Goal: Task Accomplishment & Management: Manage account settings

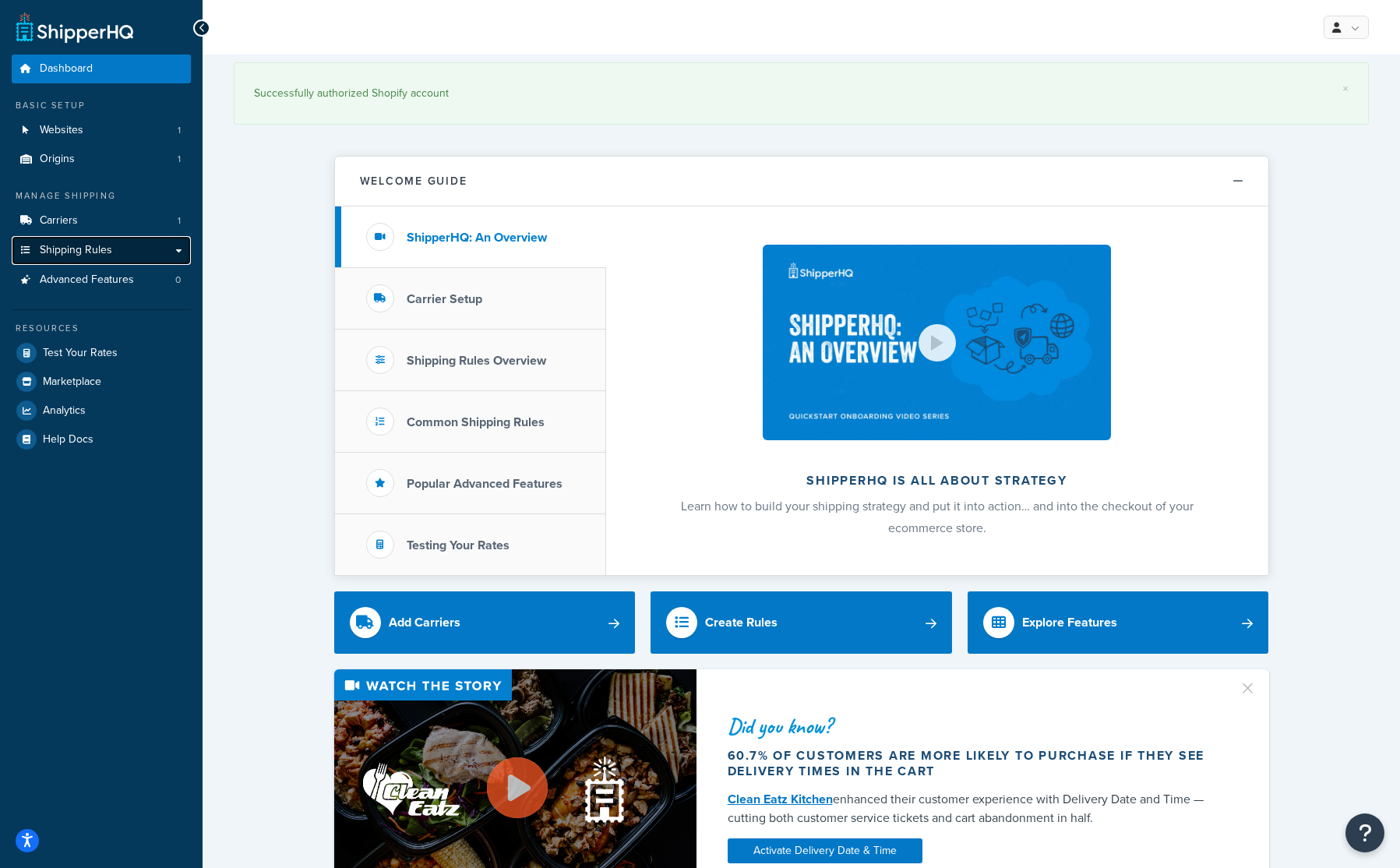
click at [95, 242] on link "Shipping Rules" at bounding box center [101, 250] width 179 height 29
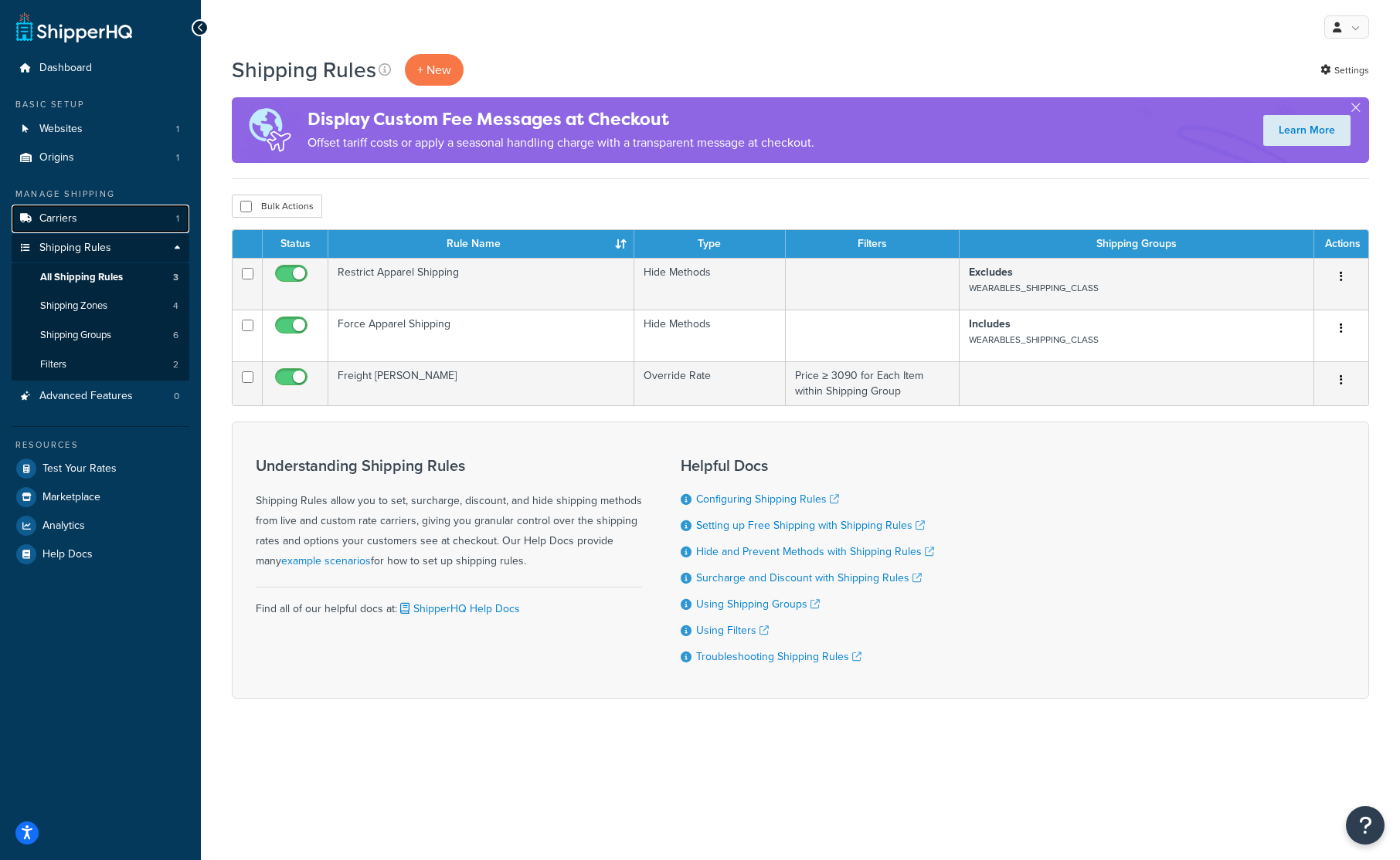
click at [82, 221] on link "Carriers 1" at bounding box center [100, 218] width 178 height 29
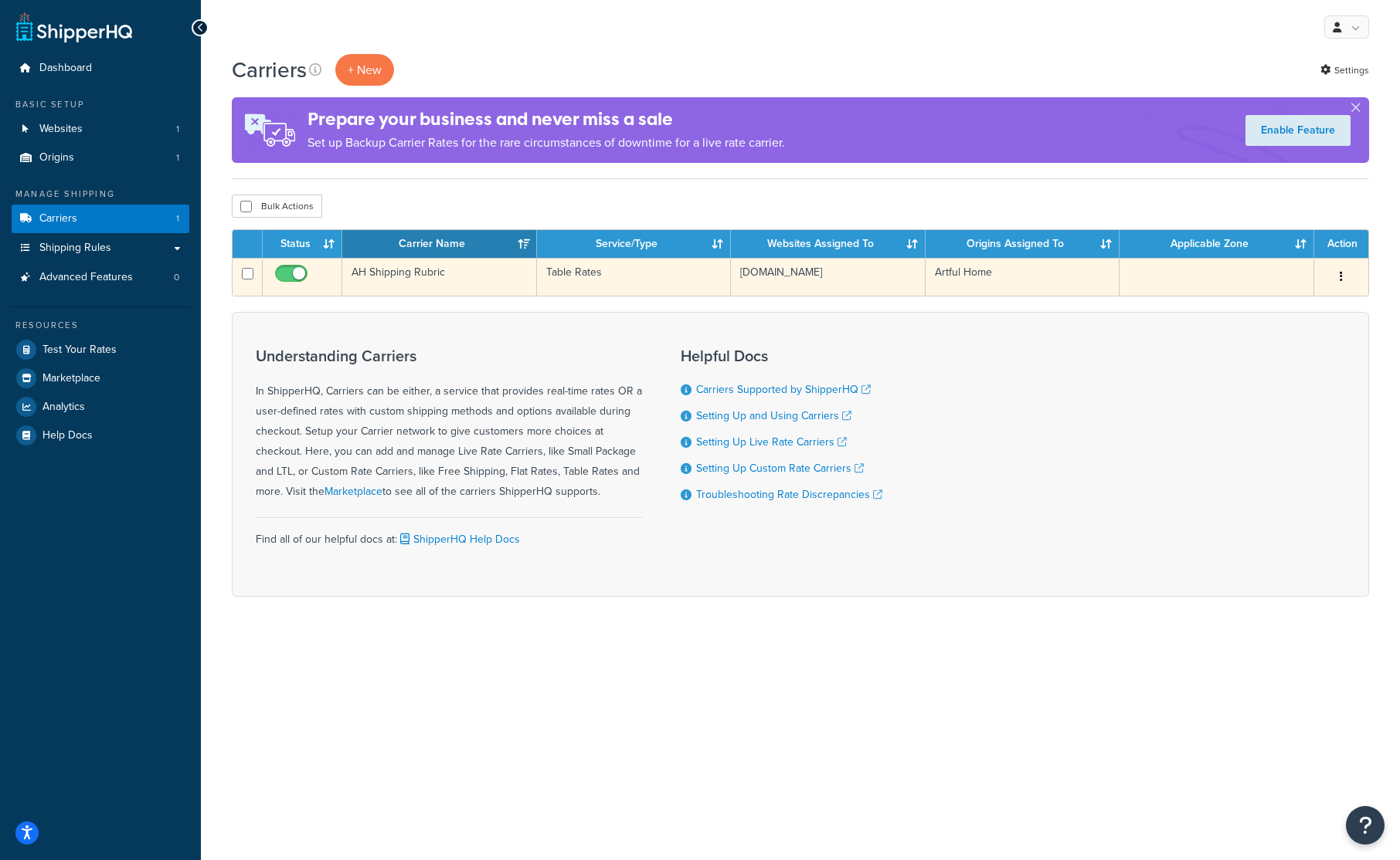
click at [1333, 273] on button "button" at bounding box center [1341, 277] width 22 height 25
click at [1259, 319] on link "Edit" at bounding box center [1278, 308] width 122 height 32
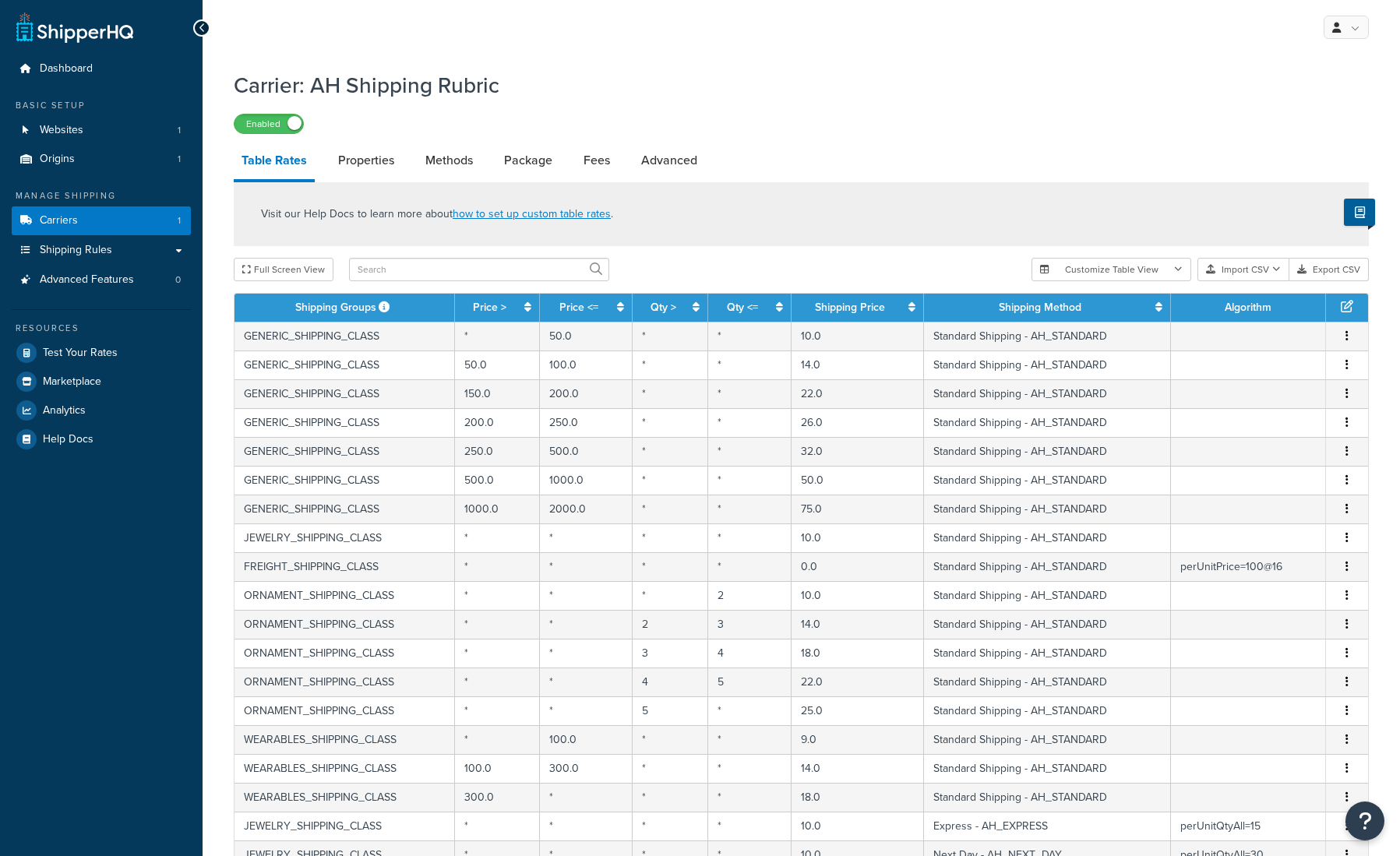
select select "25"
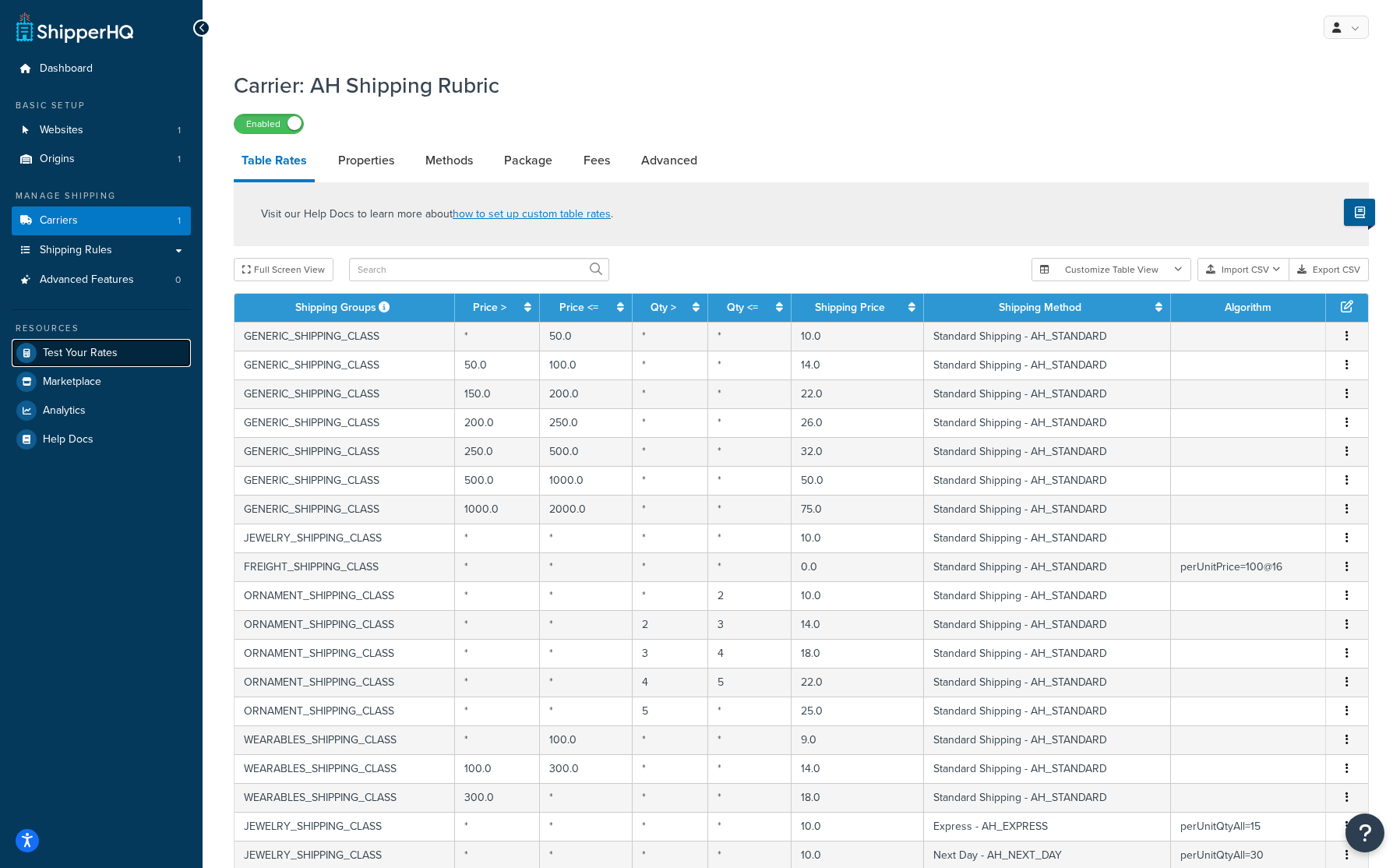
click at [100, 346] on span "Test Your Rates" at bounding box center [81, 353] width 75 height 13
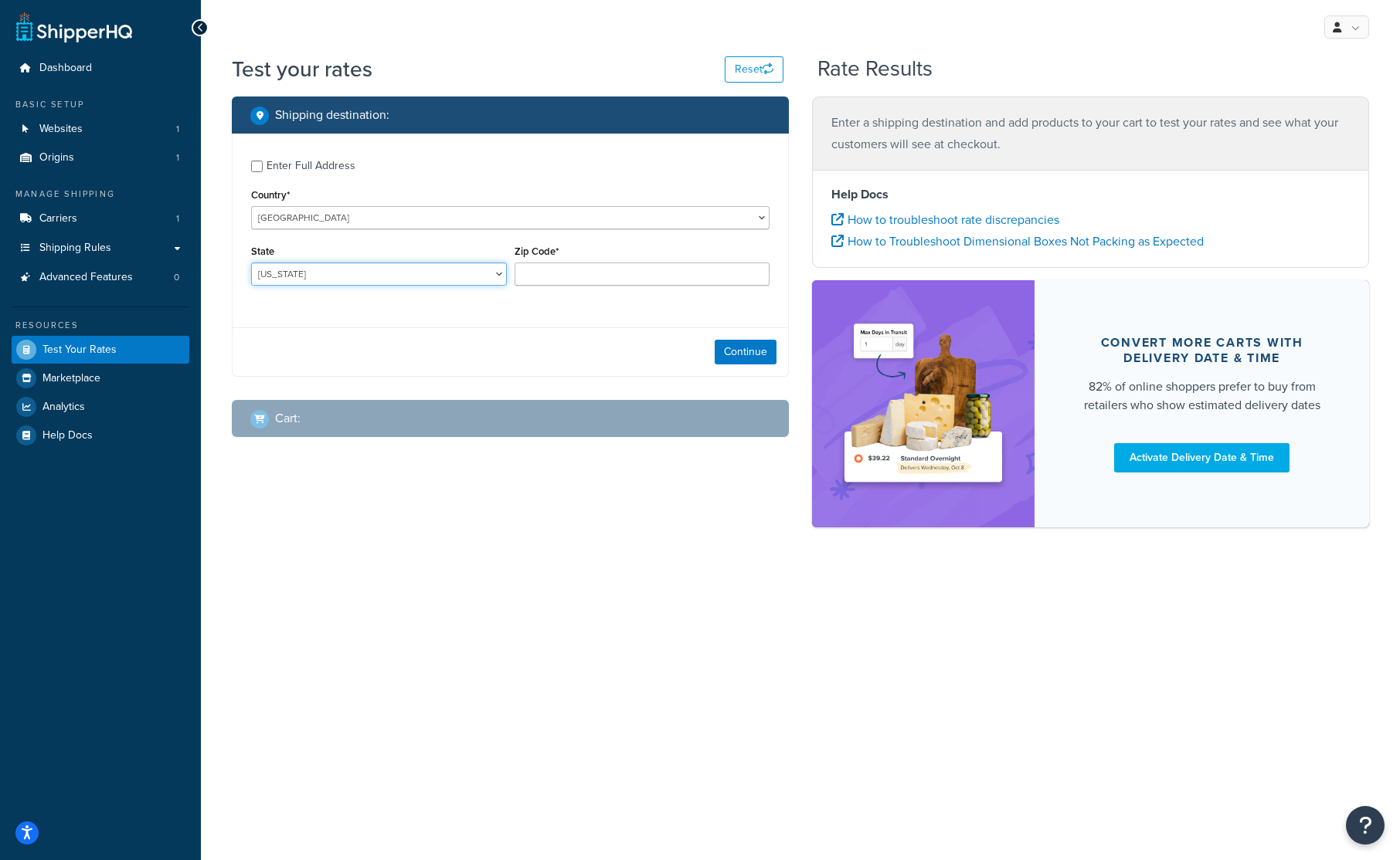
click at [319, 277] on select "Alabama Alaska American Samoa Arizona Arkansas Armed Forces Americas Armed Forc…" at bounding box center [379, 274] width 256 height 23
select select "WI"
click at [251, 263] on select "Alabama Alaska American Samoa Arizona Arkansas Armed Forces Americas Armed Forc…" at bounding box center [379, 274] width 256 height 23
click at [587, 268] on input "Zip Code*" at bounding box center [643, 274] width 256 height 23
type input "53704"
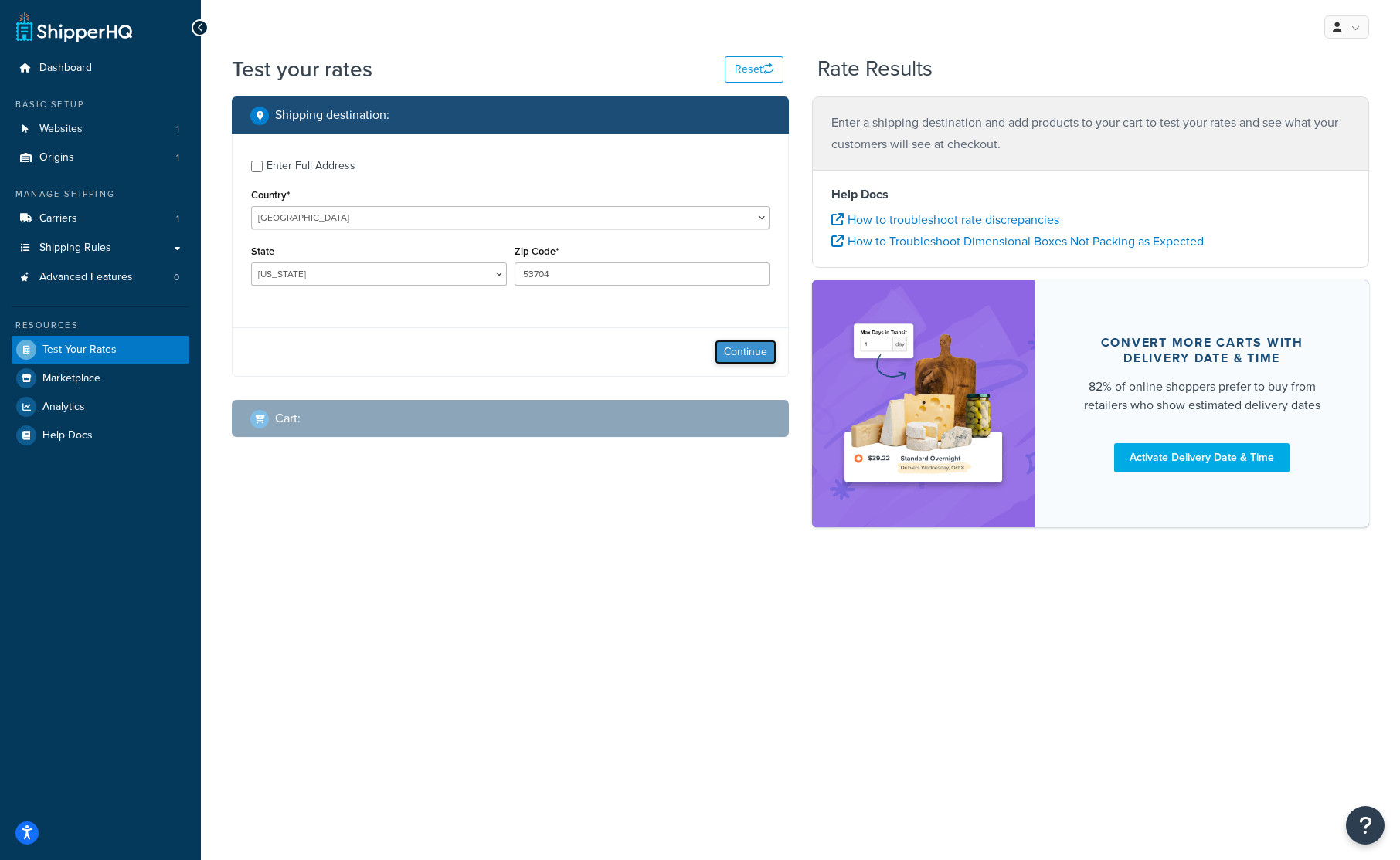
click at [733, 350] on button "Continue" at bounding box center [746, 352] width 62 height 25
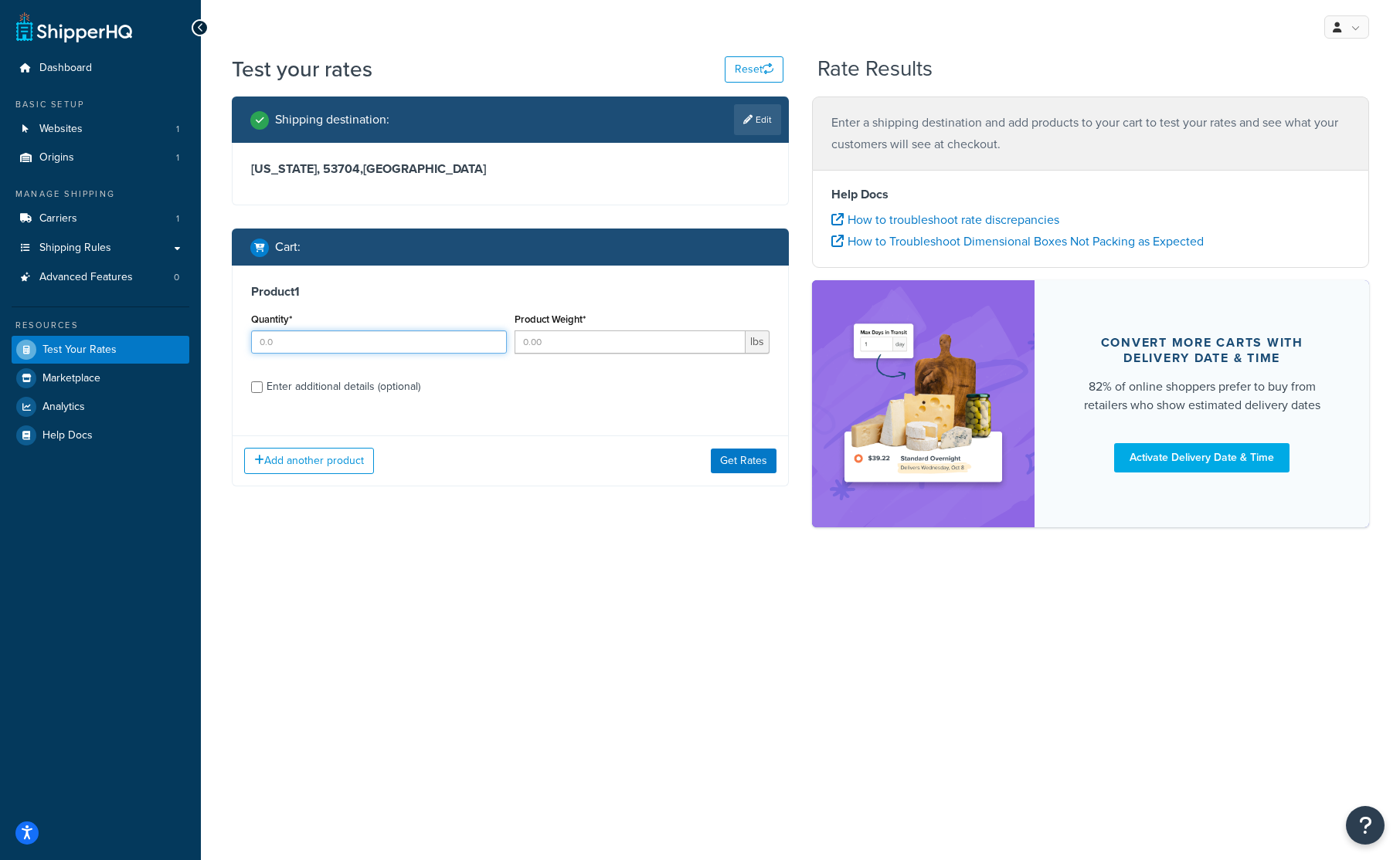
click at [325, 343] on input "Quantity*" at bounding box center [379, 342] width 256 height 23
type input "1.0"
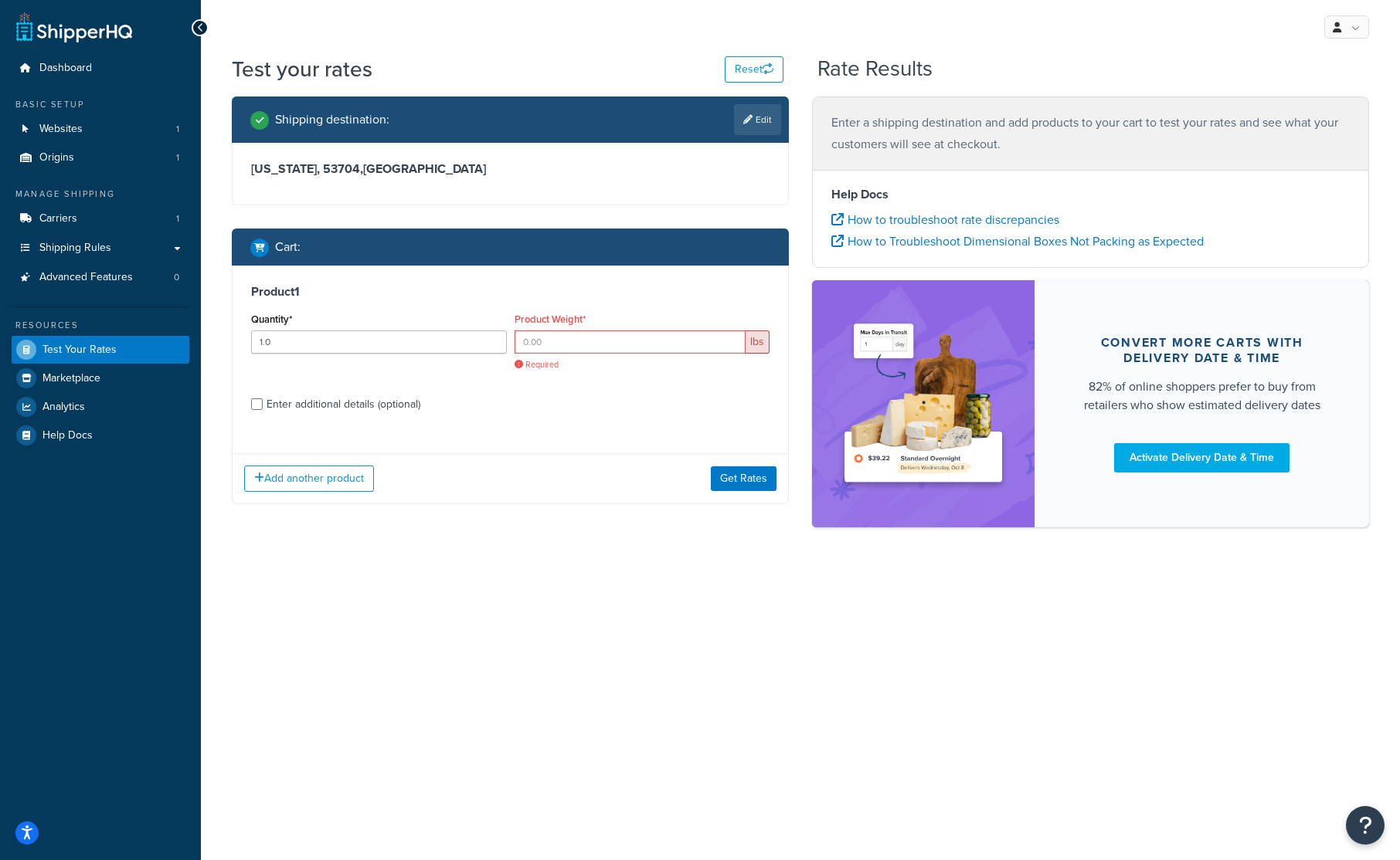
click at [342, 391] on label "Enter additional details (optional)" at bounding box center [518, 403] width 503 height 25
click at [263, 398] on input "Enter additional details (optional)" at bounding box center [257, 404] width 12 height 12
checkbox input "true"
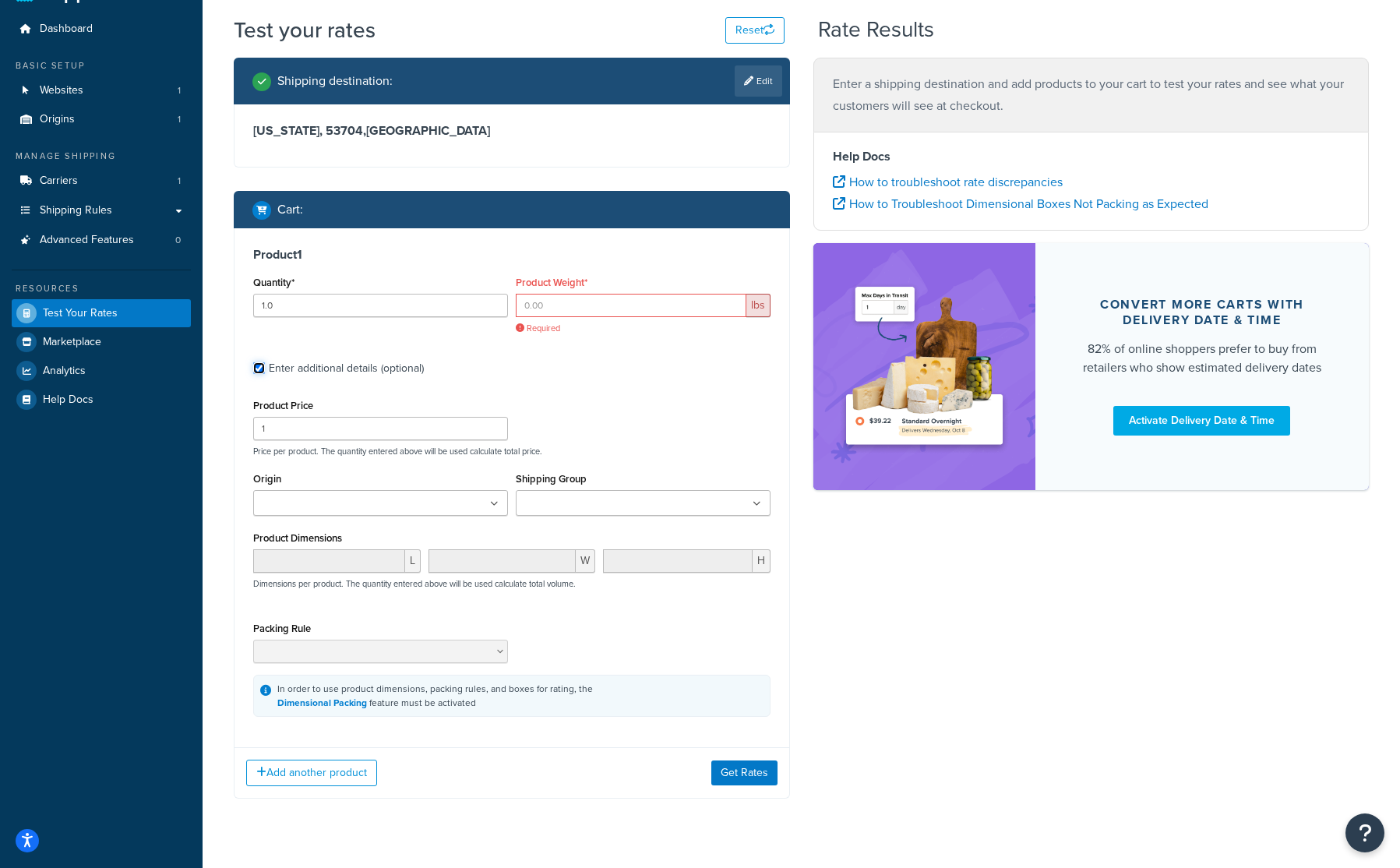
scroll to position [73, 0]
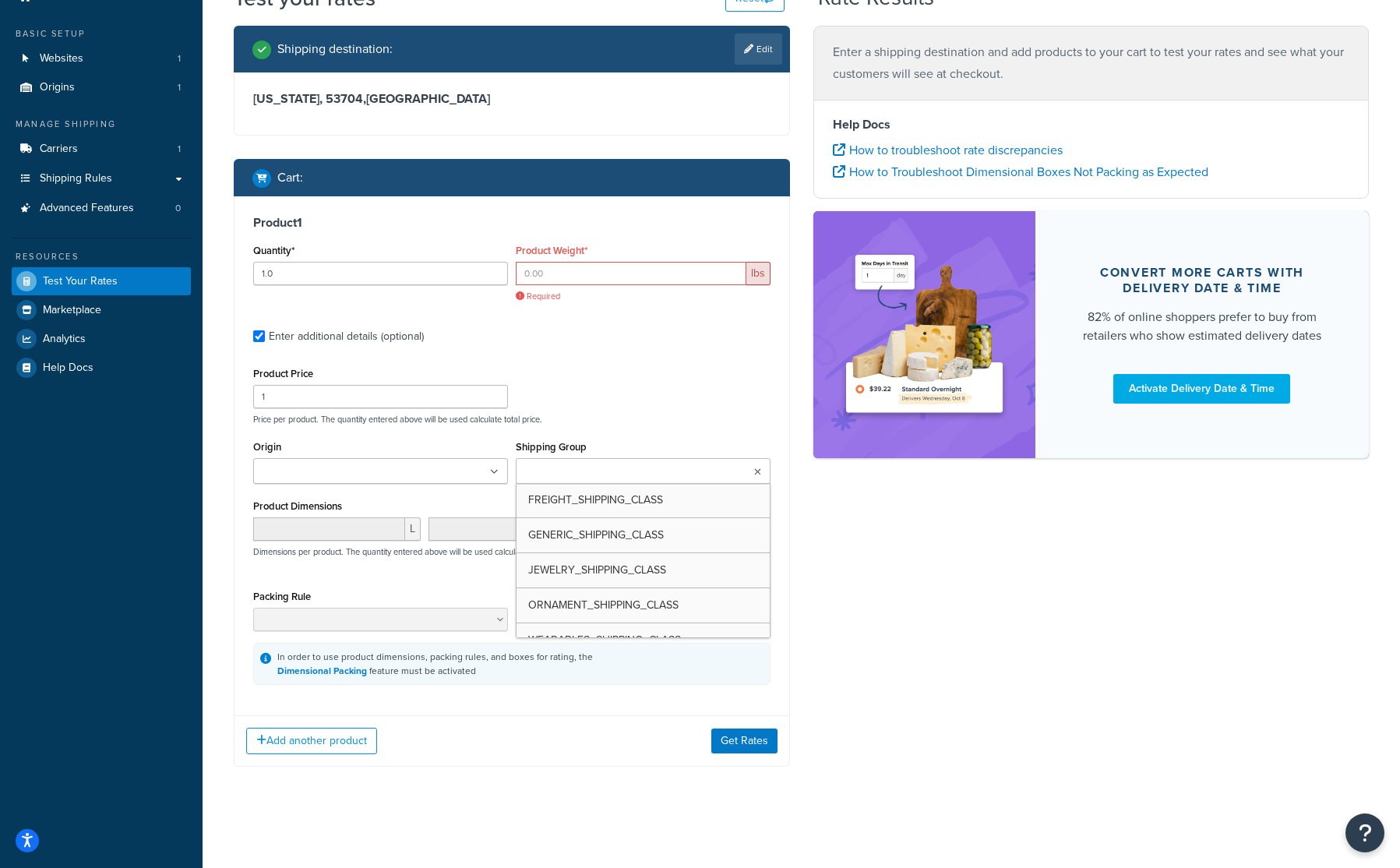
click at [591, 470] on input "Shipping Group" at bounding box center [589, 472] width 138 height 17
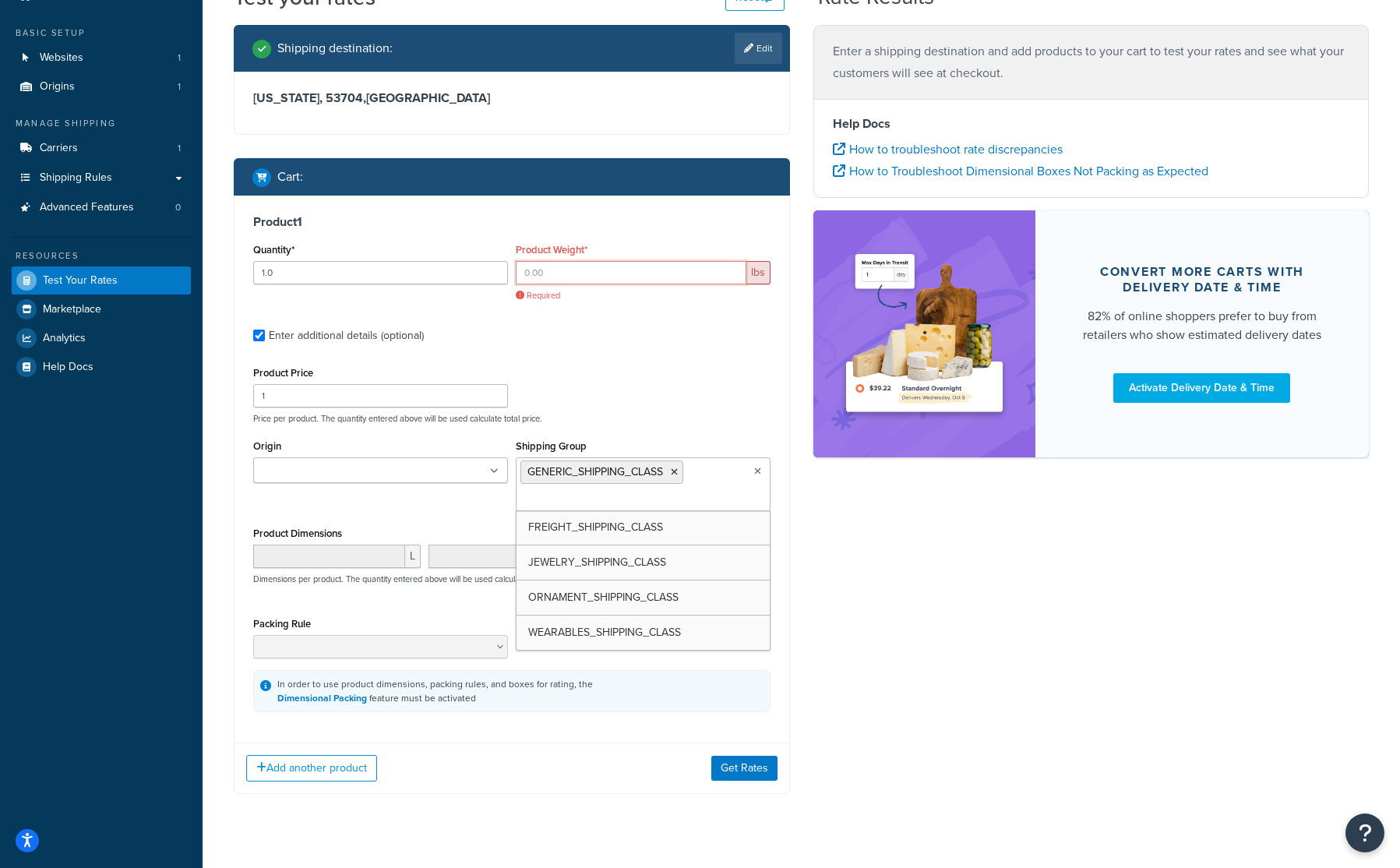
click at [589, 276] on input "Product Weight*" at bounding box center [631, 273] width 231 height 23
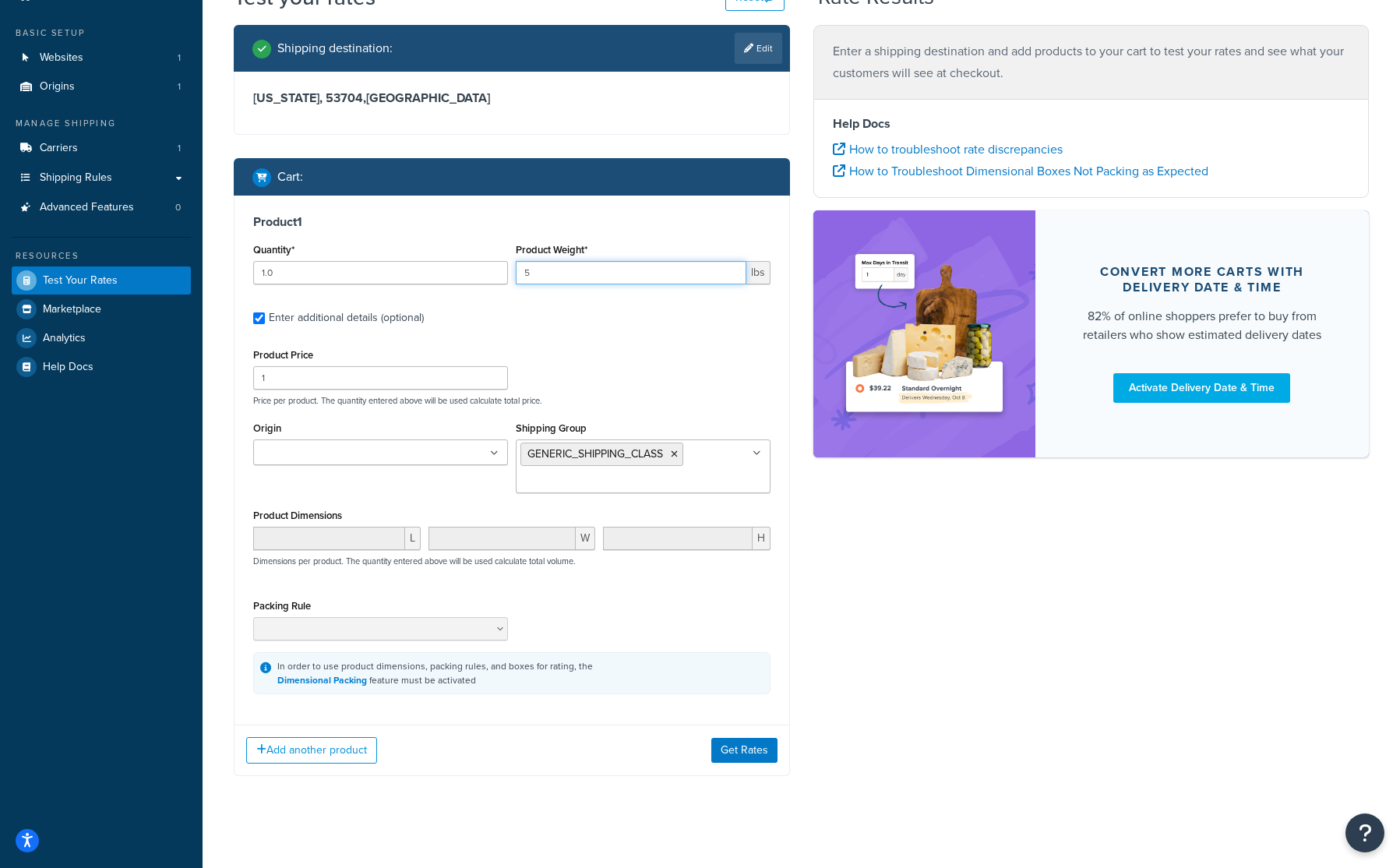
type input "5"
click at [620, 364] on div "Product Price 1 Price per product. The quantity entered above will be used calc…" at bounding box center [512, 375] width 525 height 62
click at [752, 752] on button "Get Rates" at bounding box center [744, 751] width 66 height 25
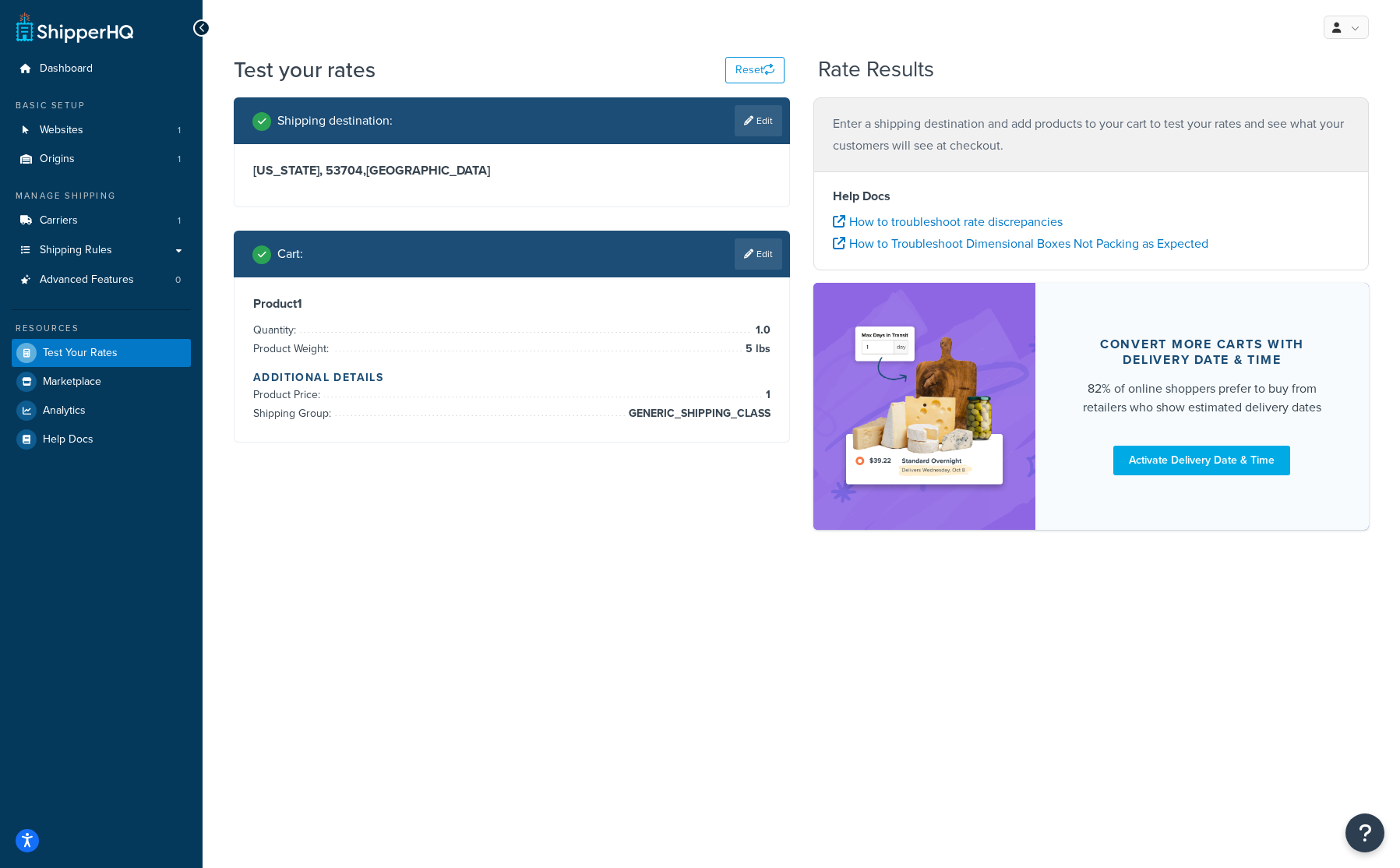
scroll to position [0, 0]
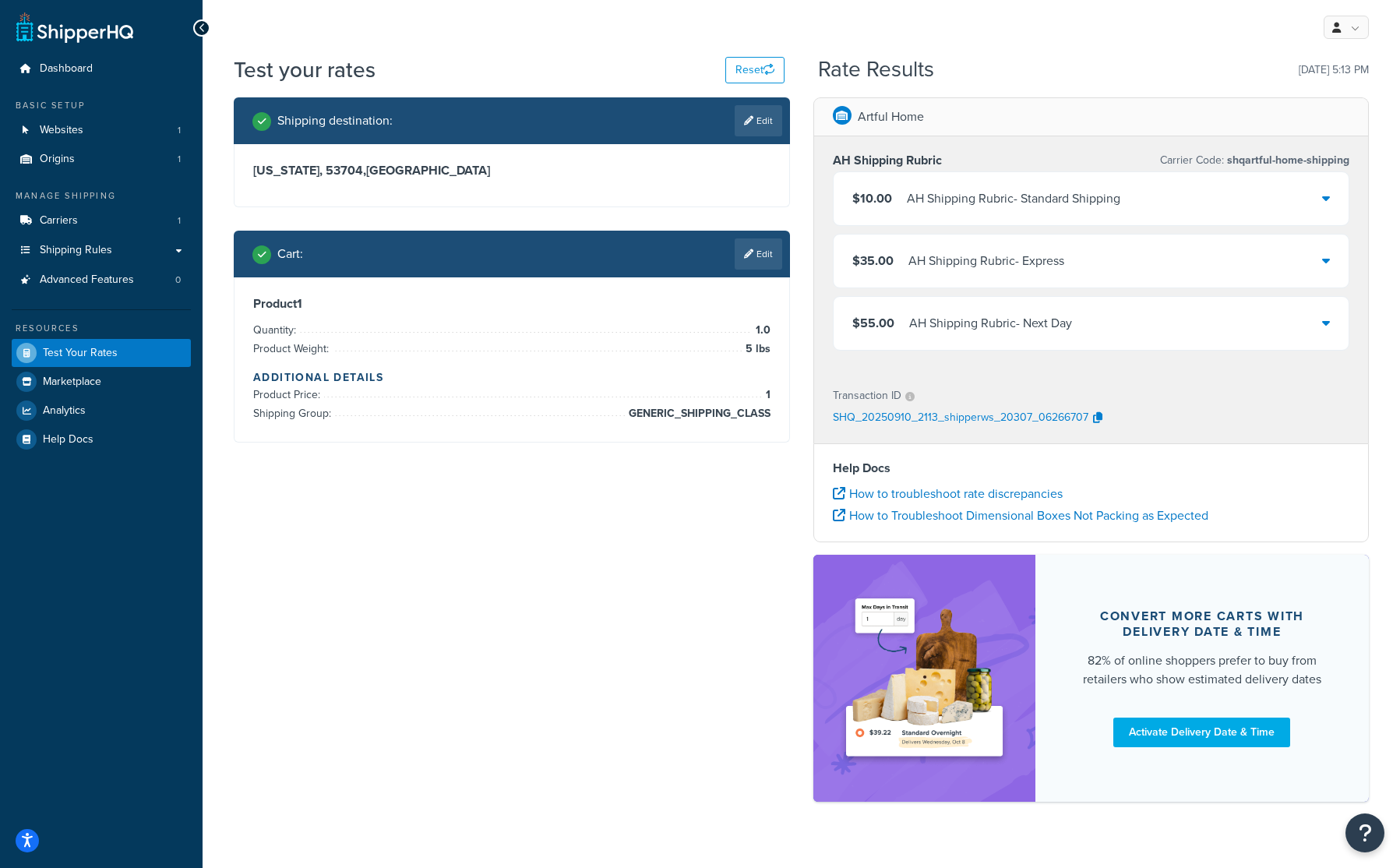
drag, startPoint x: 761, startPoint y: 243, endPoint x: 752, endPoint y: 248, distance: 10.3
click at [760, 243] on link "Edit" at bounding box center [758, 254] width 48 height 31
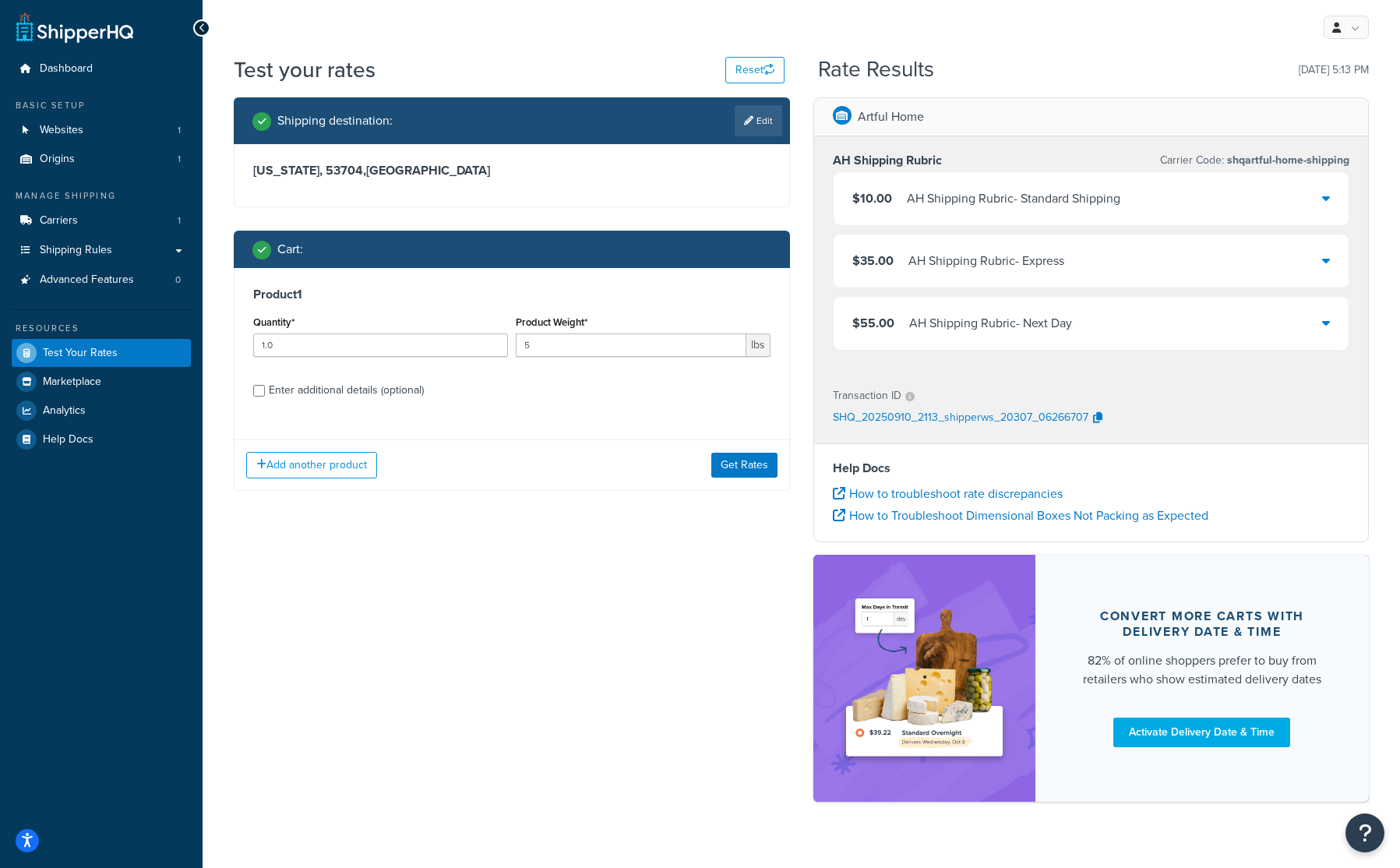
scroll to position [27, 0]
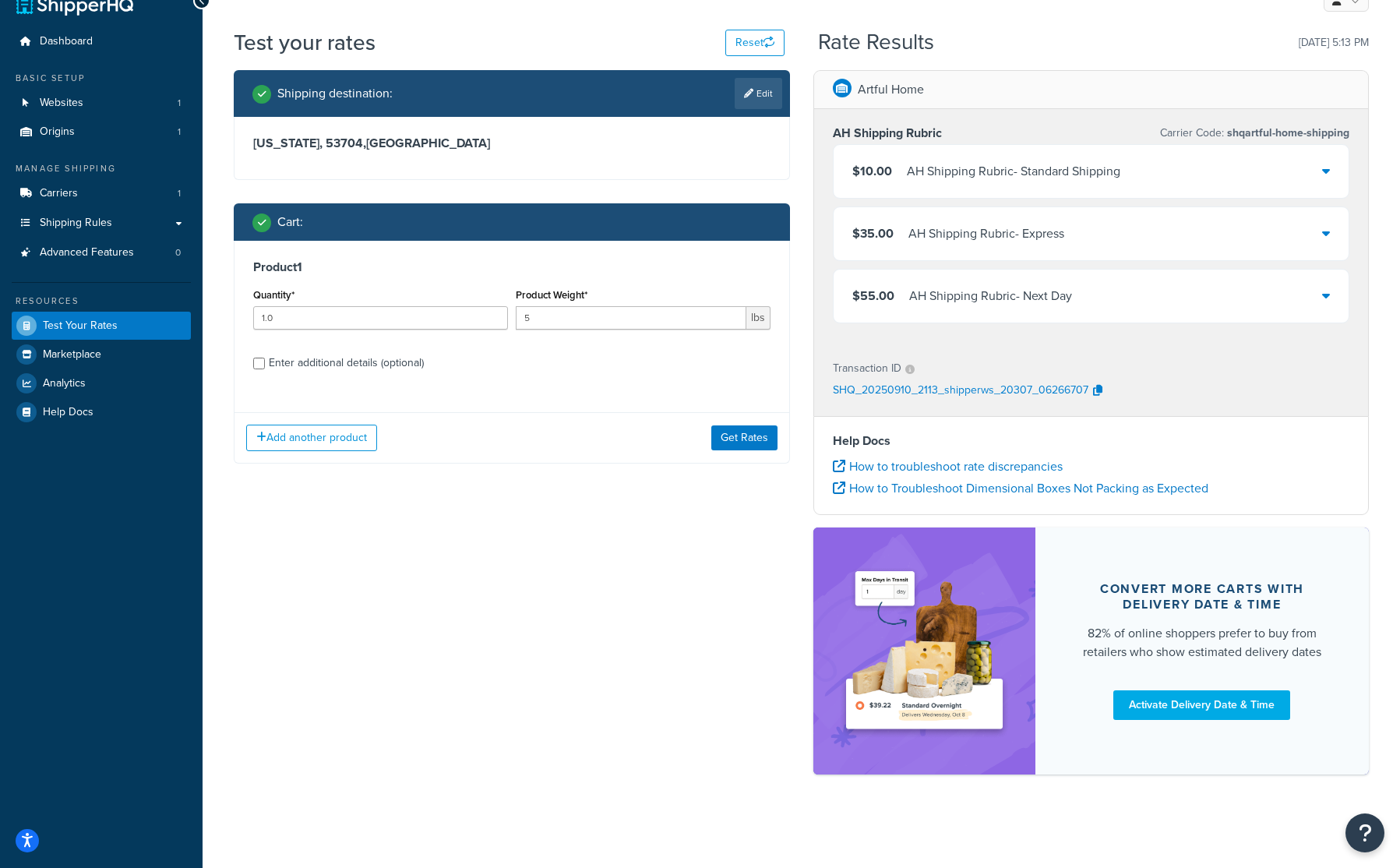
click at [360, 363] on div "Enter additional details (optional)" at bounding box center [346, 363] width 155 height 22
click at [265, 363] on input "Enter additional details (optional)" at bounding box center [259, 363] width 12 height 12
checkbox input "true"
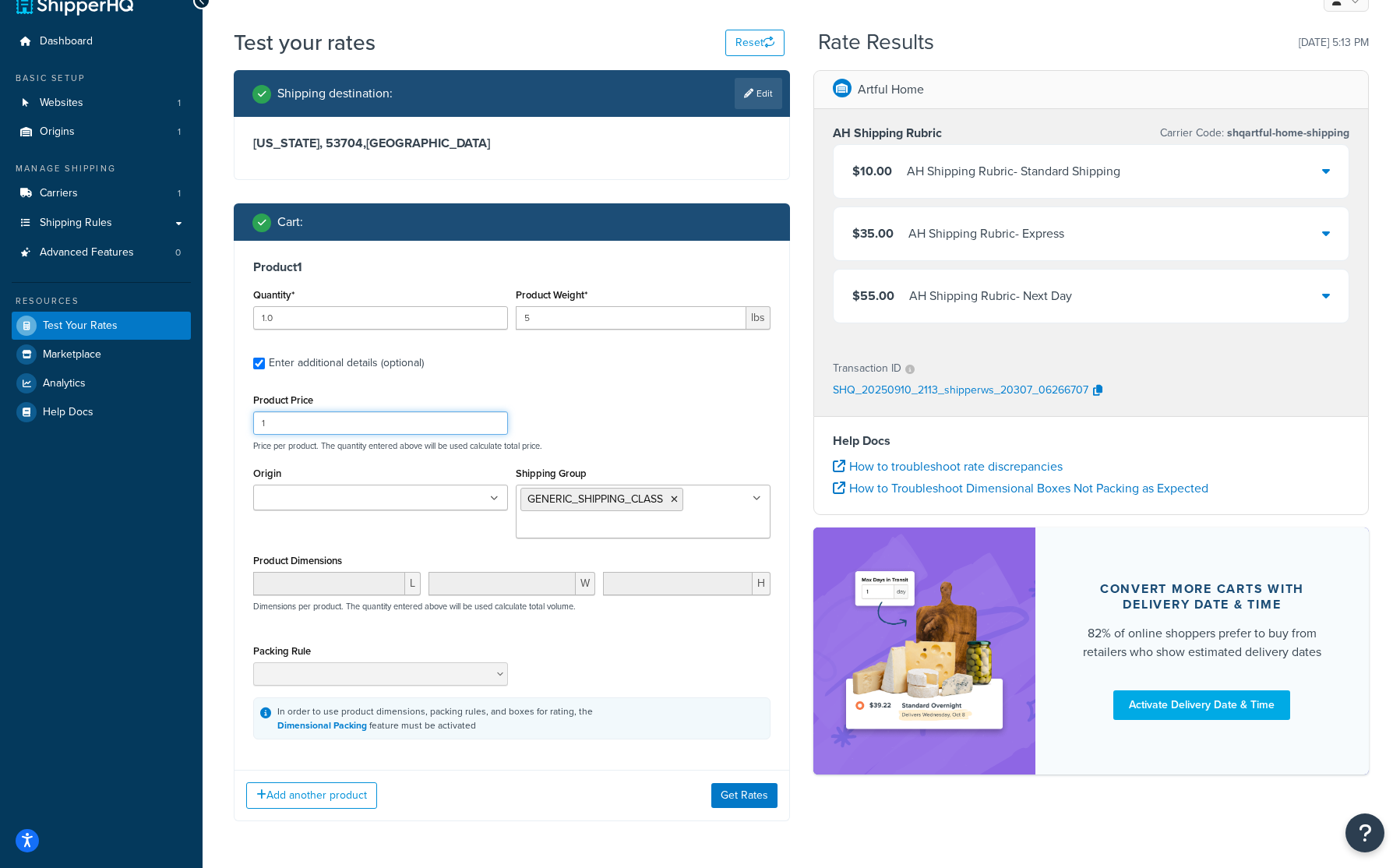
click at [319, 428] on input "1" at bounding box center [381, 423] width 255 height 23
type input "110"
click at [764, 799] on button "Get Rates" at bounding box center [744, 795] width 66 height 25
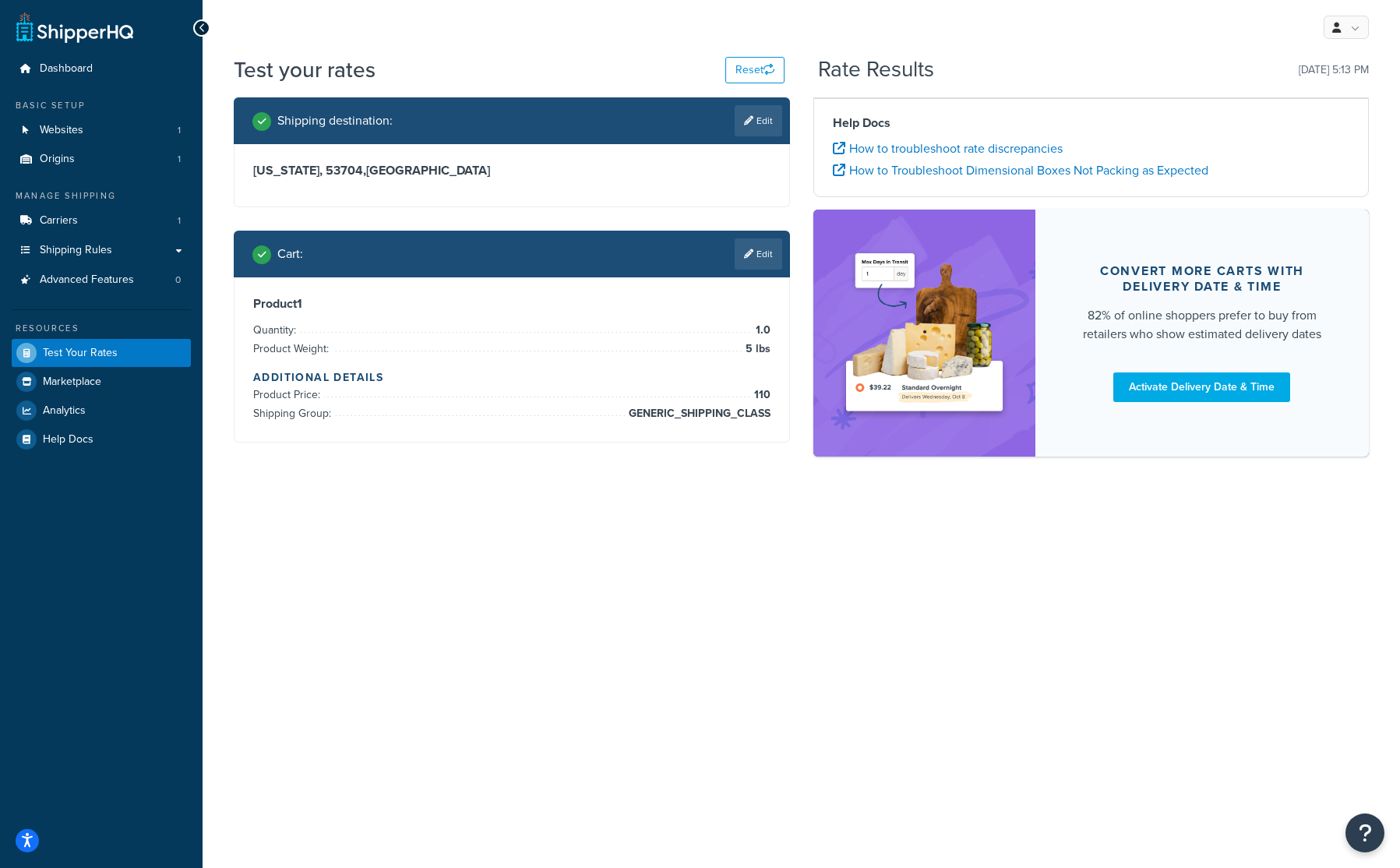
scroll to position [0, 0]
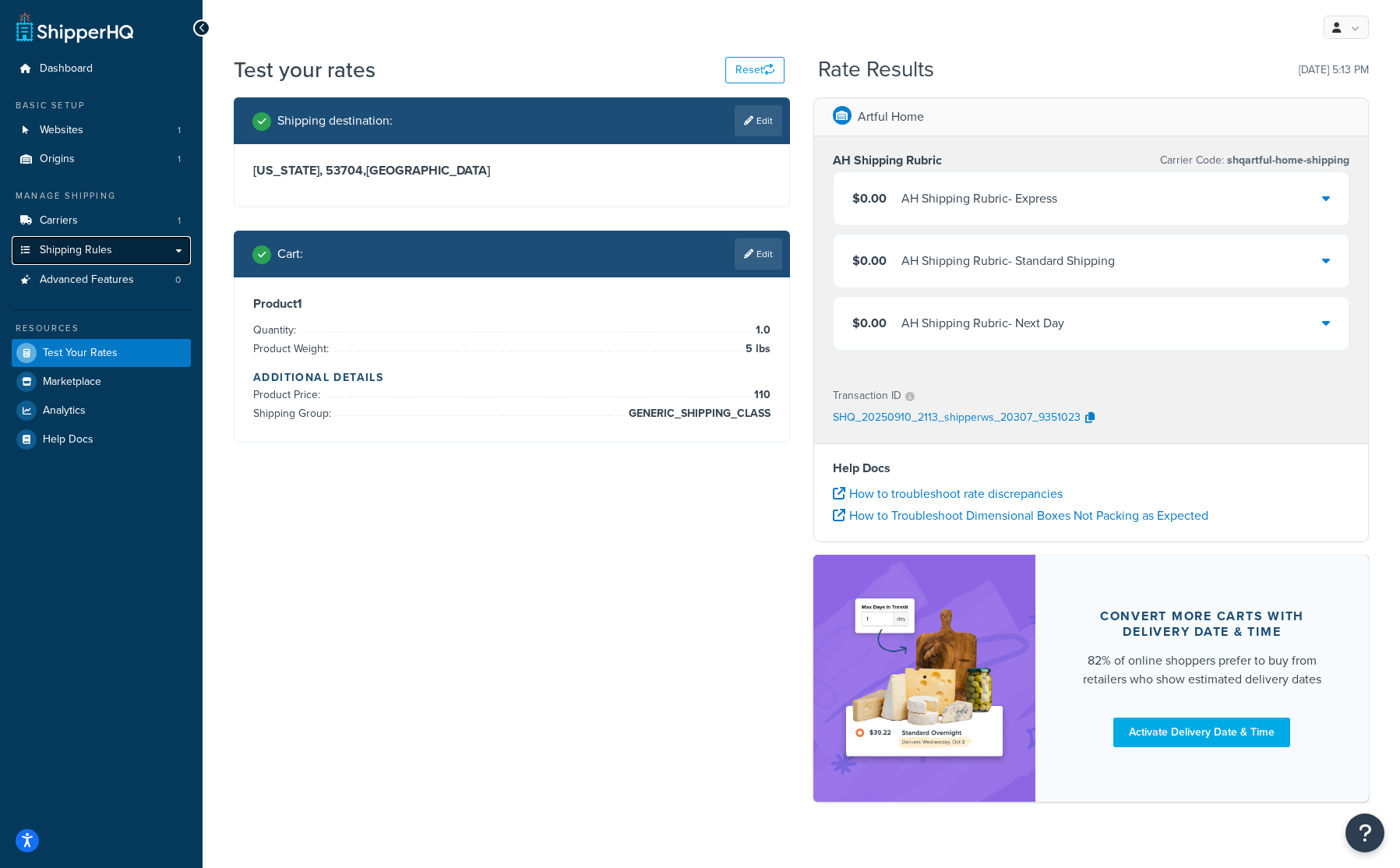
click at [117, 251] on link "Shipping Rules" at bounding box center [101, 250] width 179 height 29
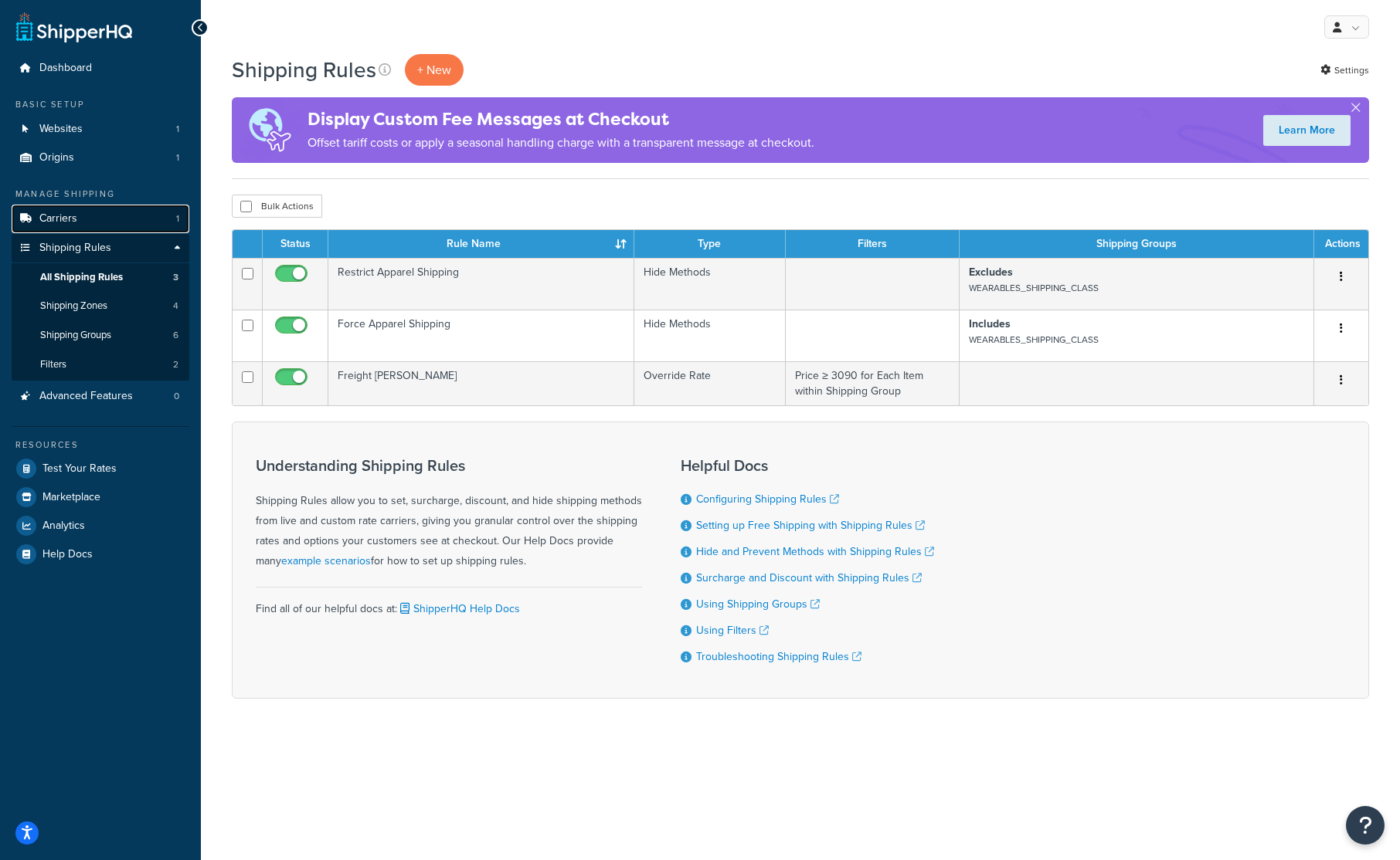
click at [78, 213] on link "Carriers 1" at bounding box center [100, 218] width 178 height 29
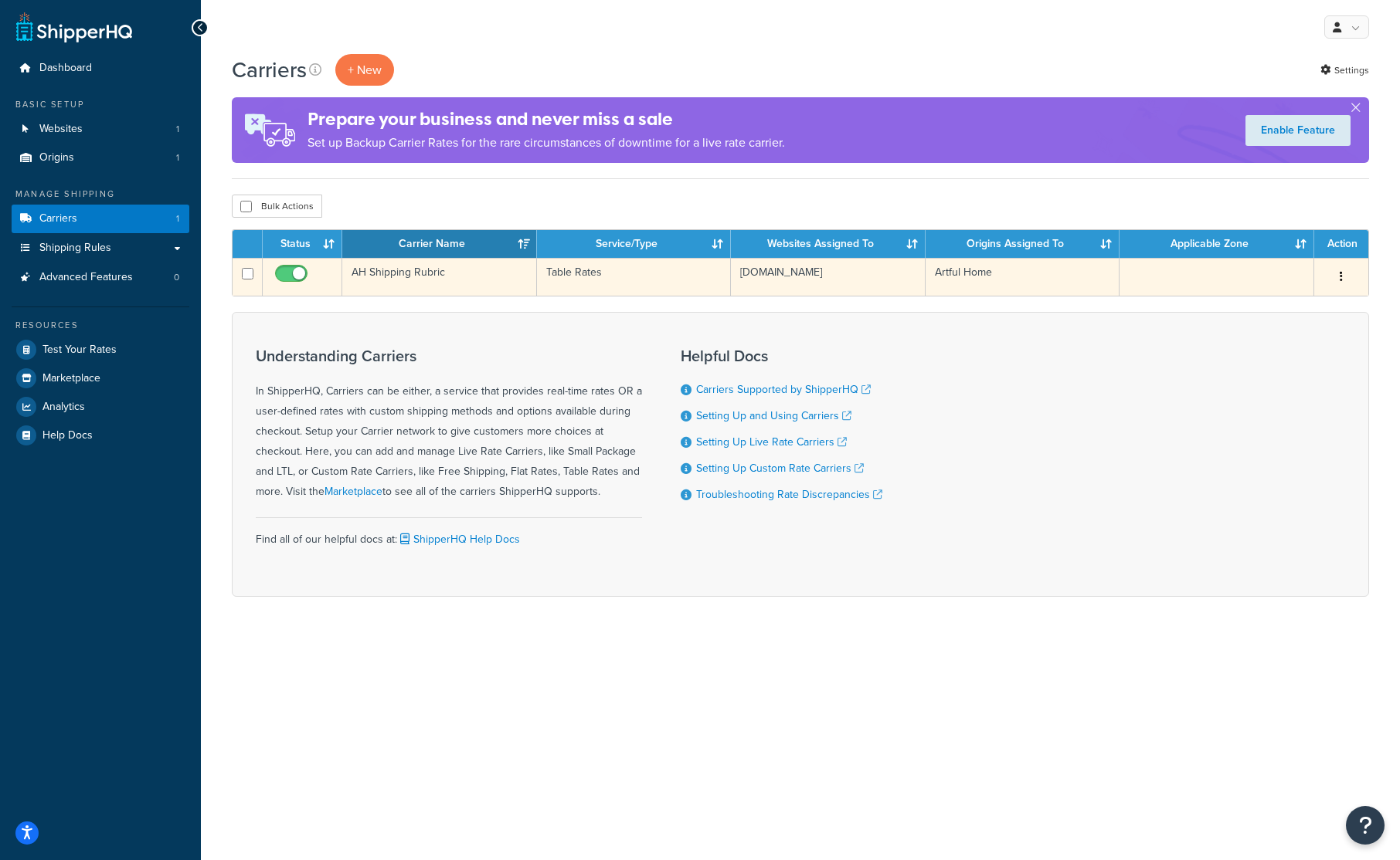
click at [1338, 274] on button "button" at bounding box center [1341, 277] width 22 height 25
click at [1257, 315] on link "Edit" at bounding box center [1278, 308] width 122 height 32
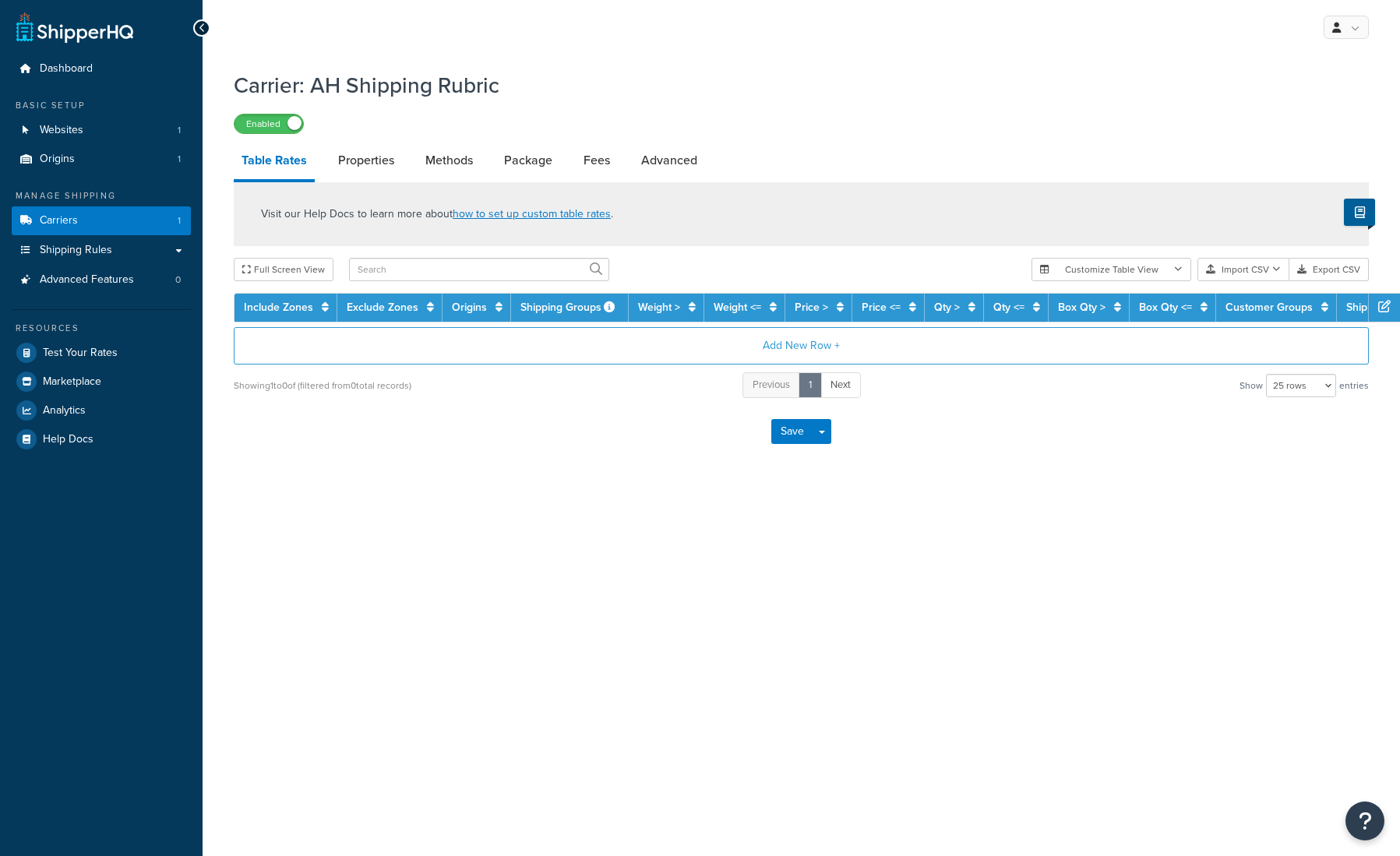
select select "25"
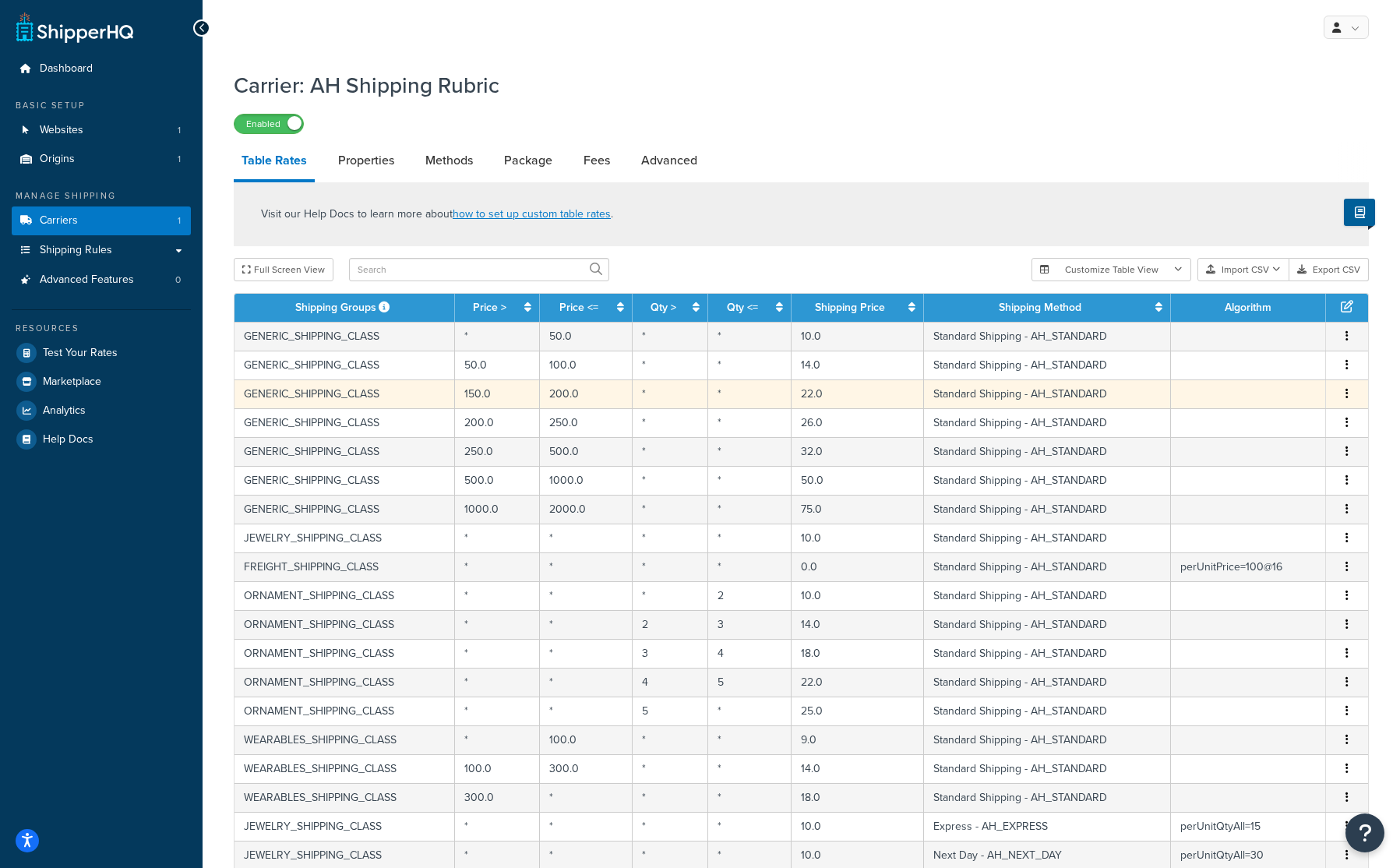
click at [412, 385] on td "GENERIC_SHIPPING_CLASS" at bounding box center [345, 393] width 220 height 29
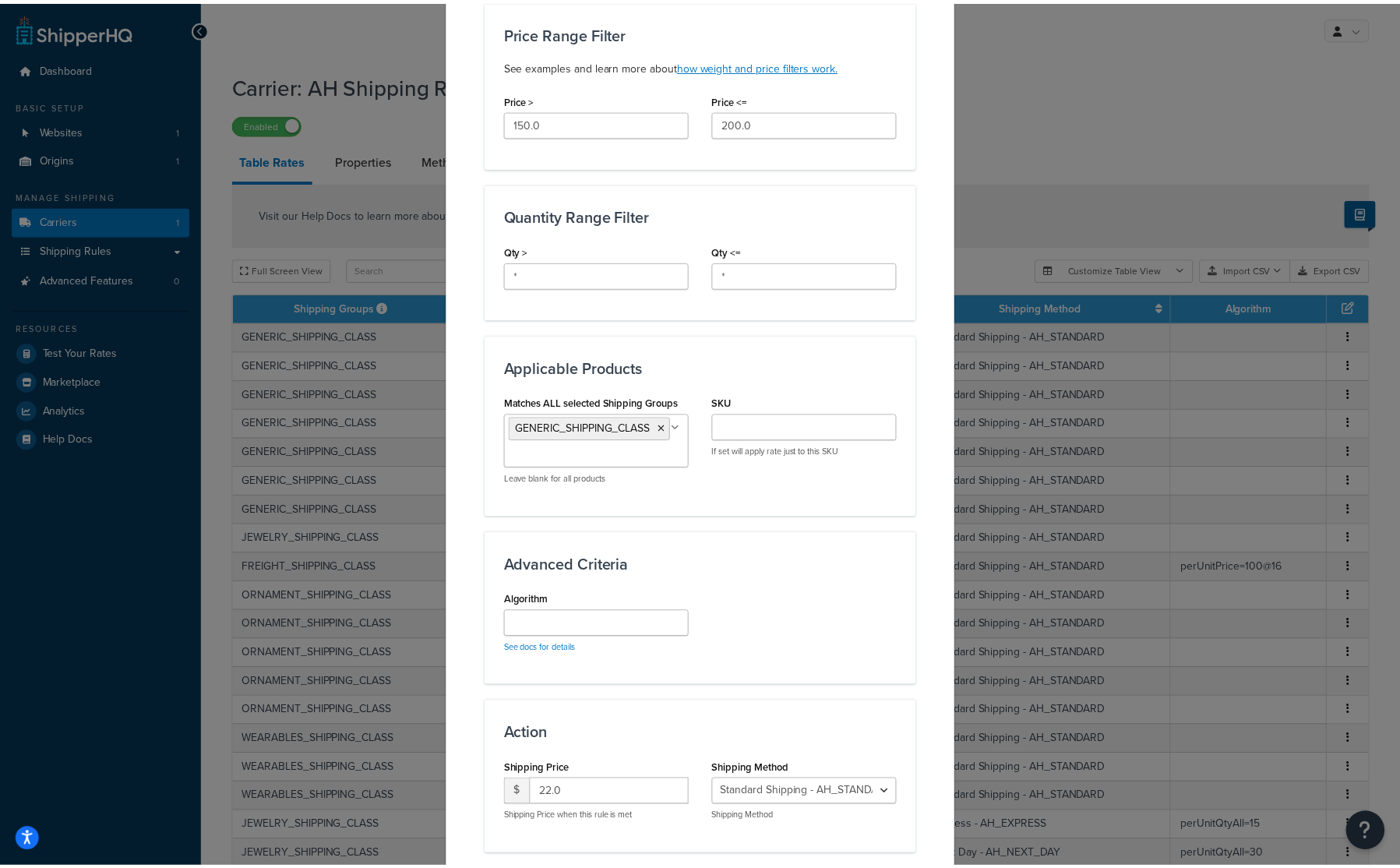
scroll to position [596, 0]
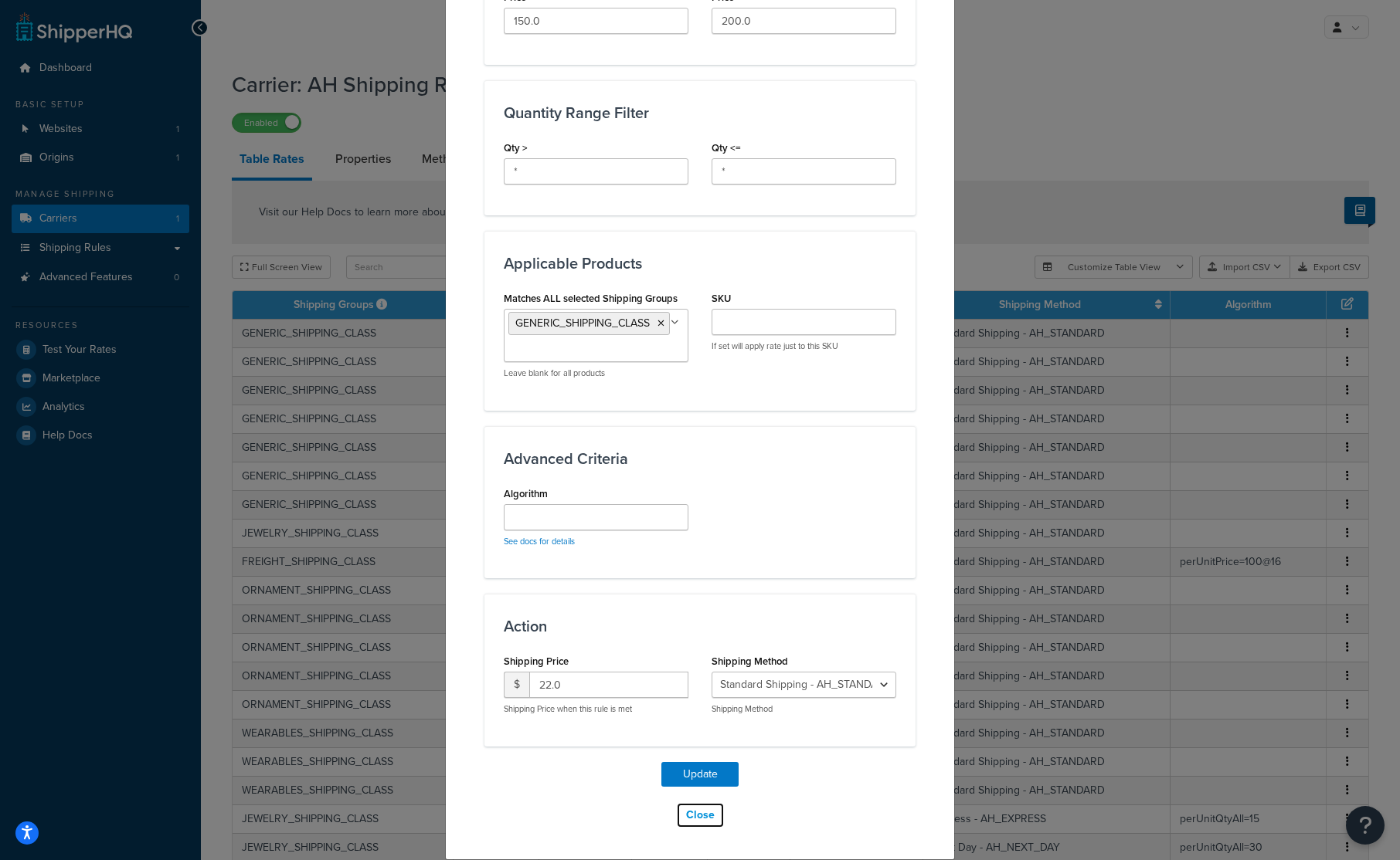
click at [693, 821] on button "Close" at bounding box center [700, 815] width 49 height 26
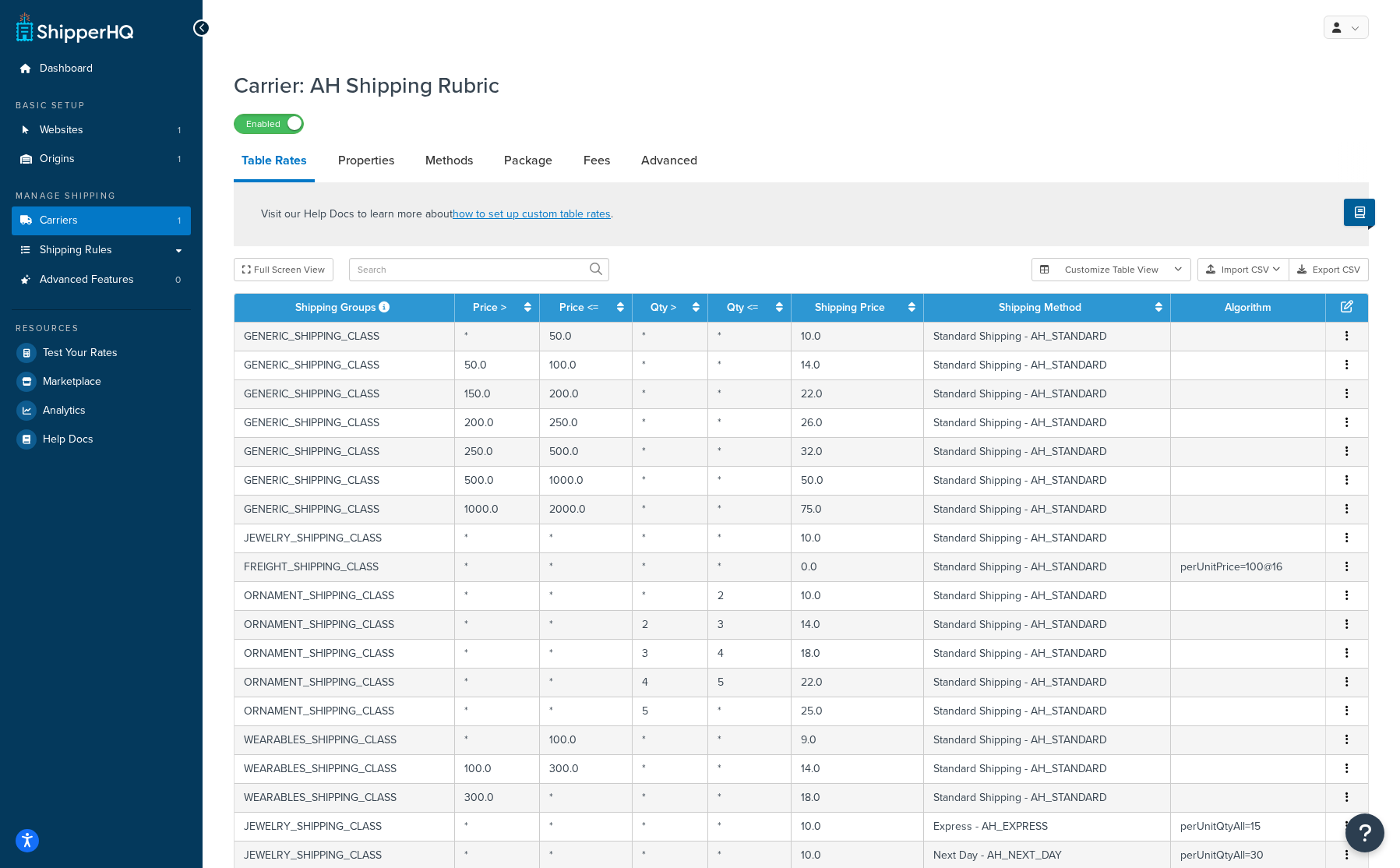
click at [424, 310] on th "Shipping Groups" at bounding box center [345, 308] width 220 height 28
drag, startPoint x: 408, startPoint y: 309, endPoint x: 399, endPoint y: 320, distance: 14.2
click at [406, 311] on th "Shipping Groups" at bounding box center [345, 308] width 220 height 28
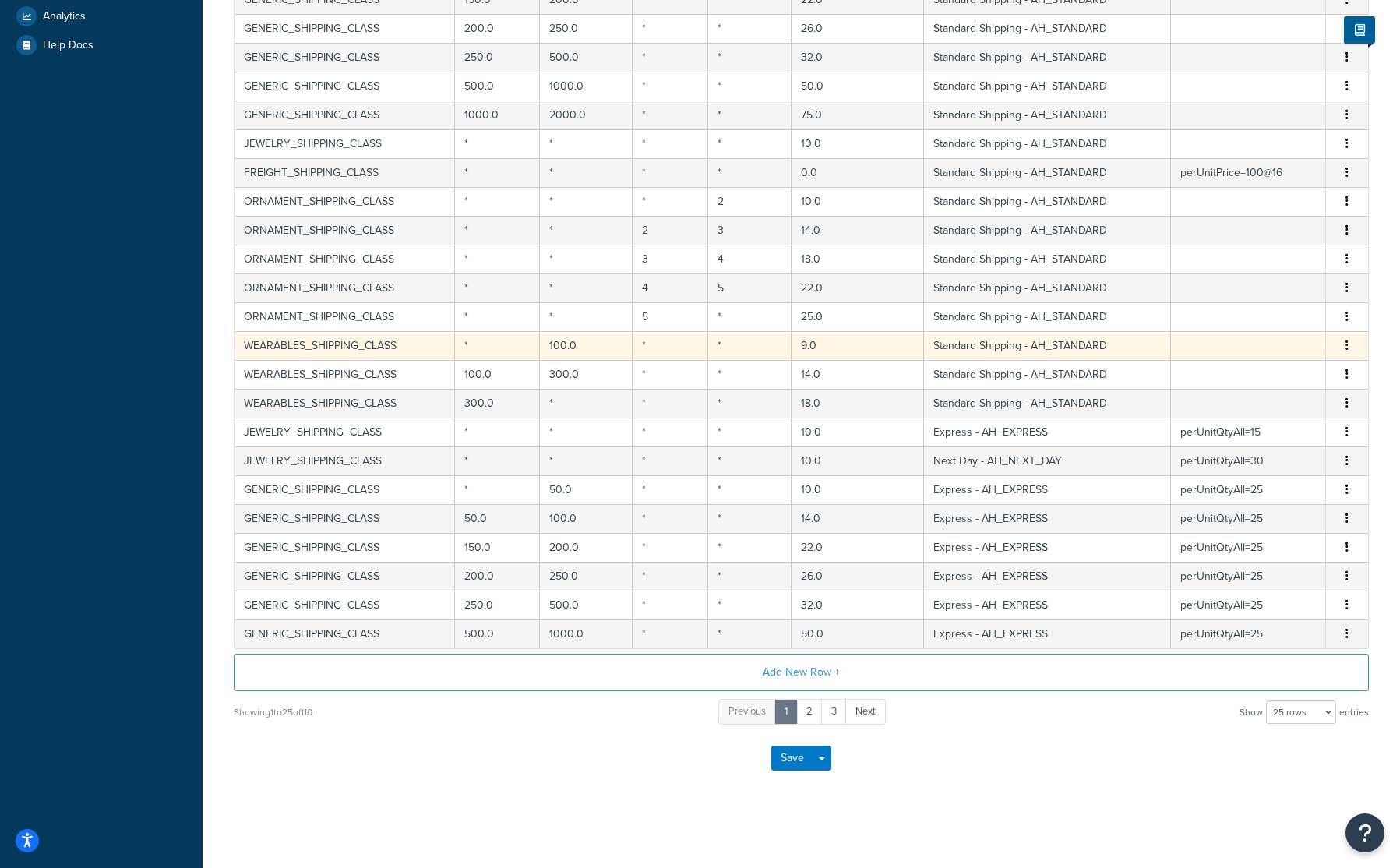
scroll to position [85, 0]
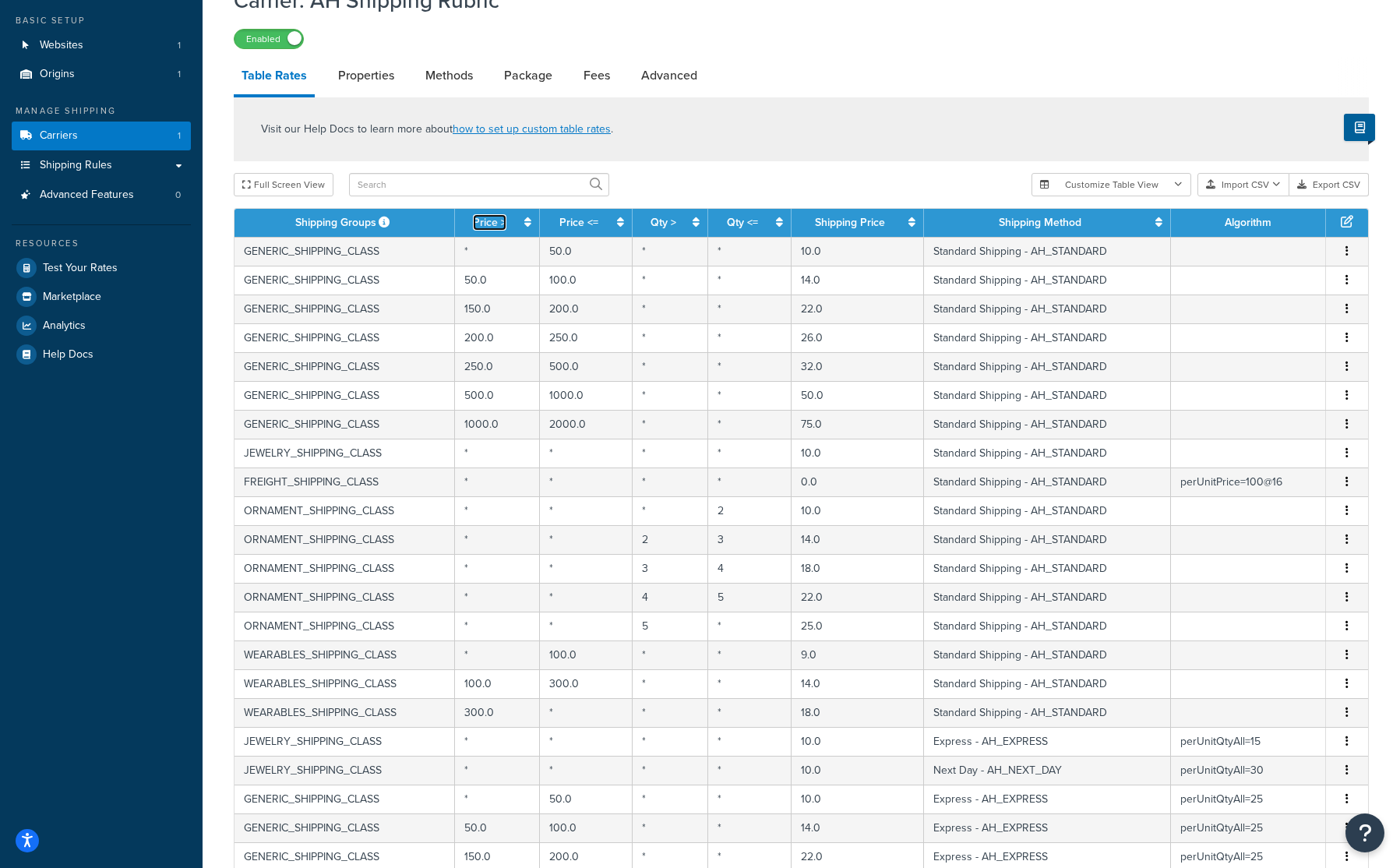
click at [531, 228] on icon at bounding box center [528, 222] width 7 height 11
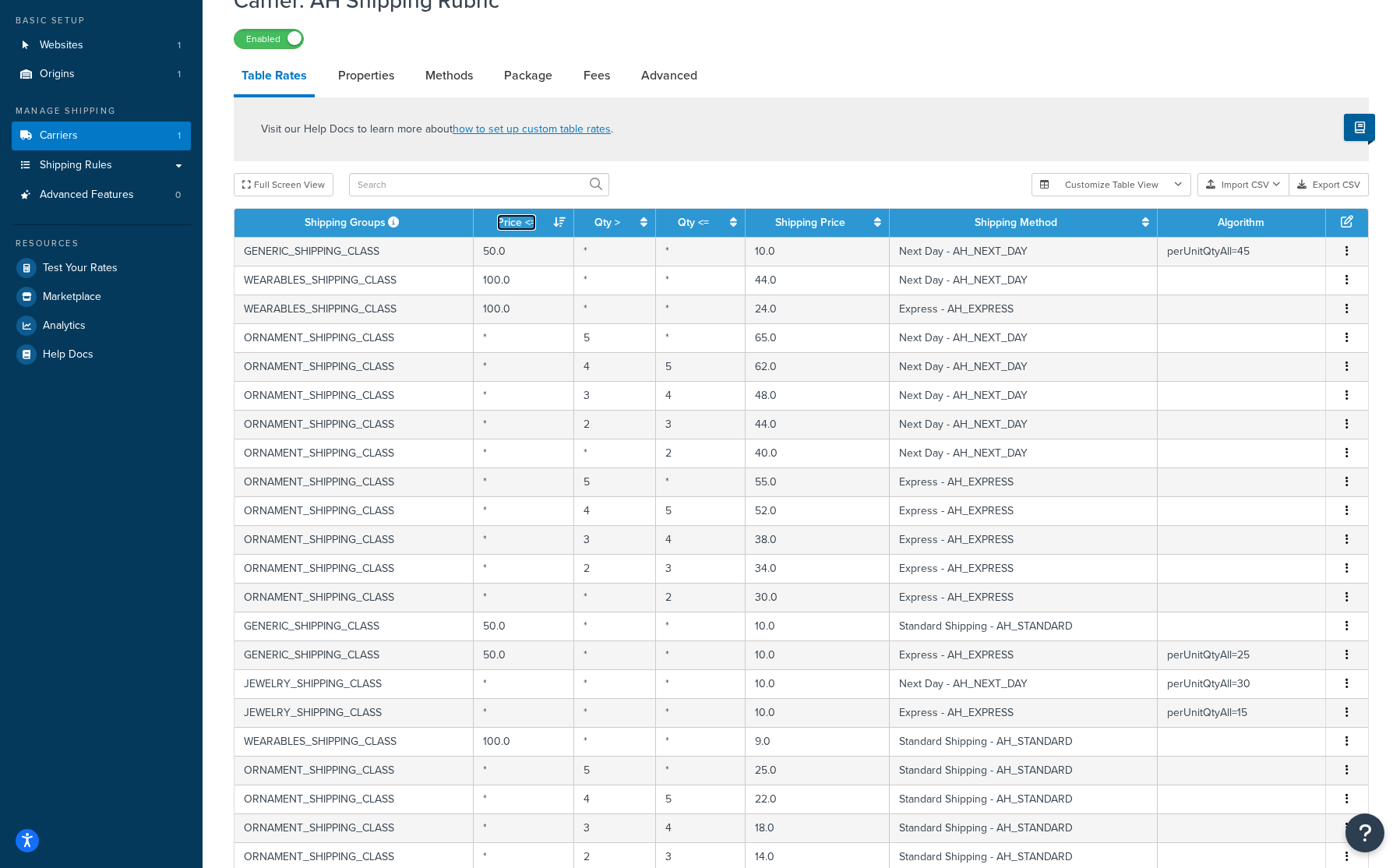
click at [560, 224] on icon at bounding box center [559, 222] width 13 height 11
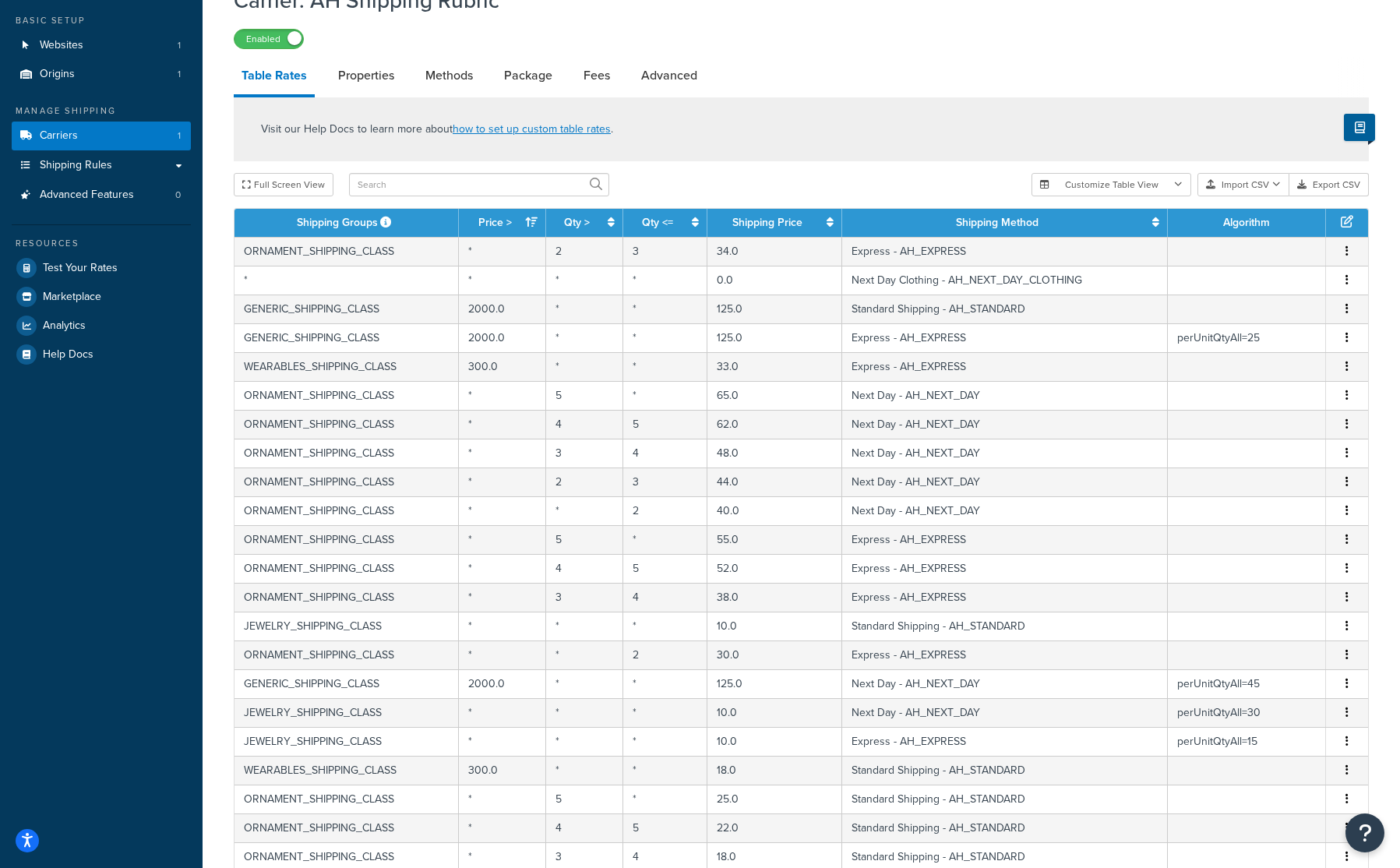
click at [540, 226] on th "Price >" at bounding box center [503, 223] width 88 height 28
click at [538, 226] on icon at bounding box center [532, 222] width 13 height 11
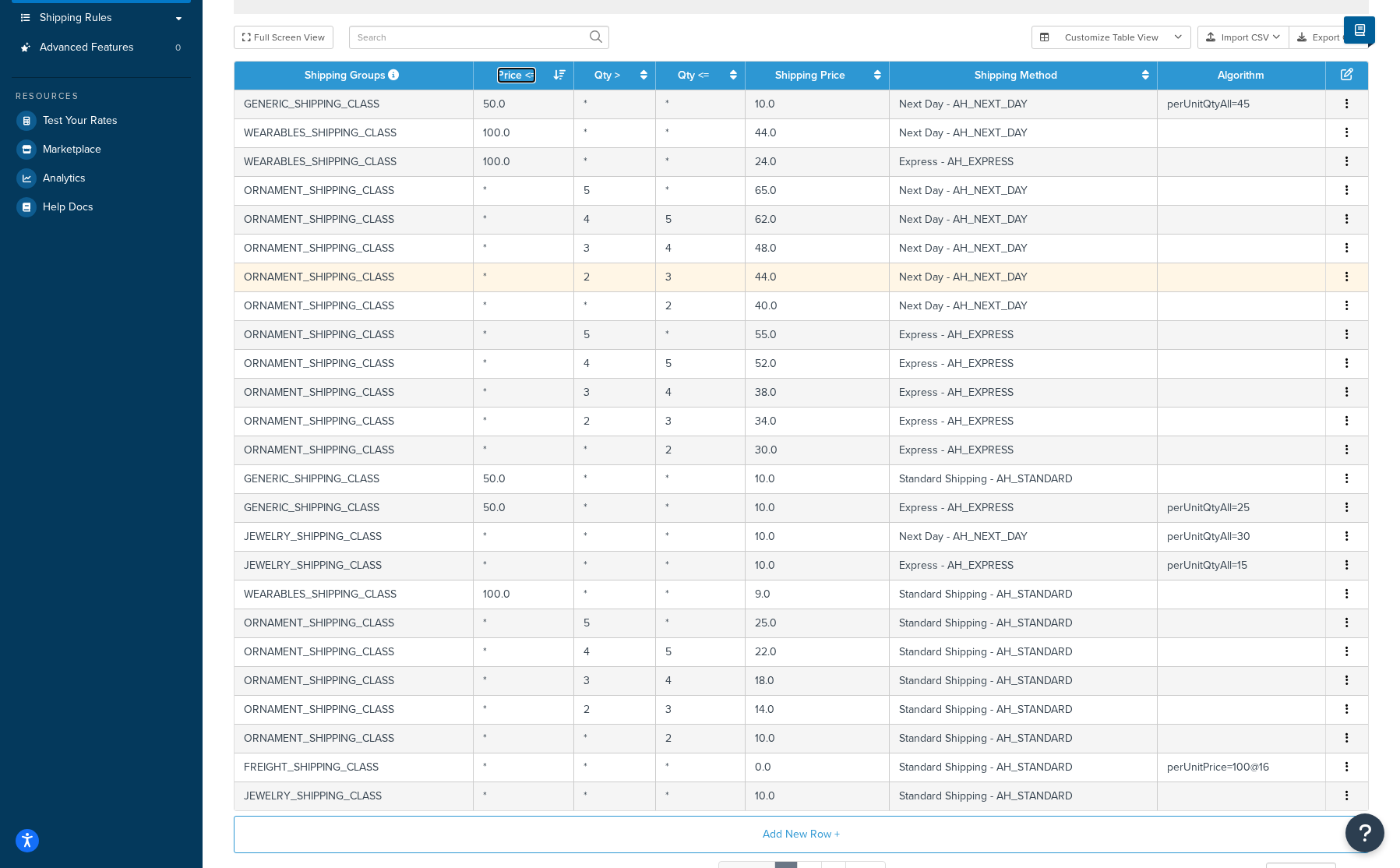
scroll to position [0, 0]
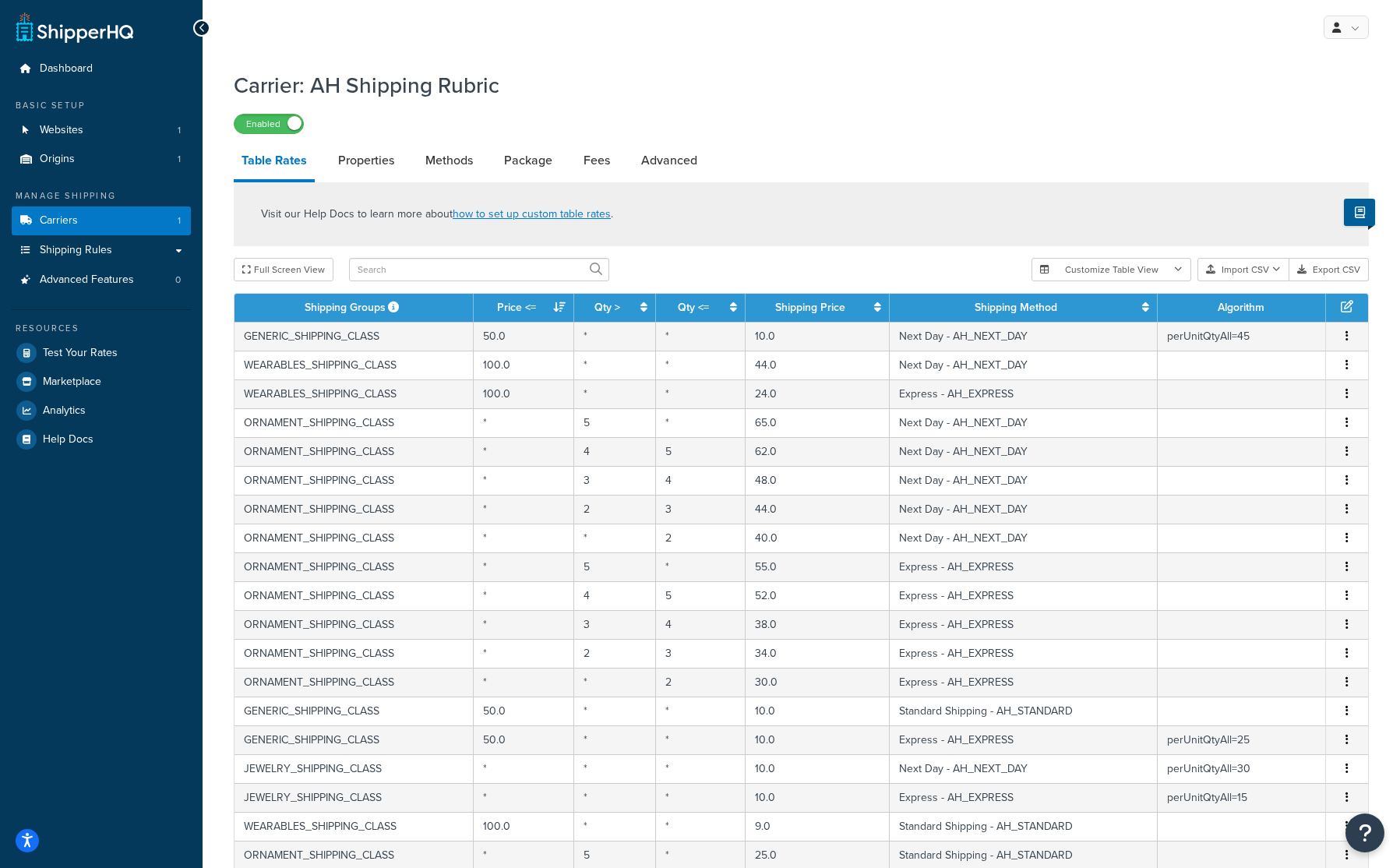
click at [457, 257] on div "Visit our Help Docs to learn more about how to set up custom table rates . Full…" at bounding box center [801, 651] width 1158 height 938
click at [455, 271] on input "text" at bounding box center [478, 270] width 260 height 23
type input "GENERIC_SHIPPING_CLASS"
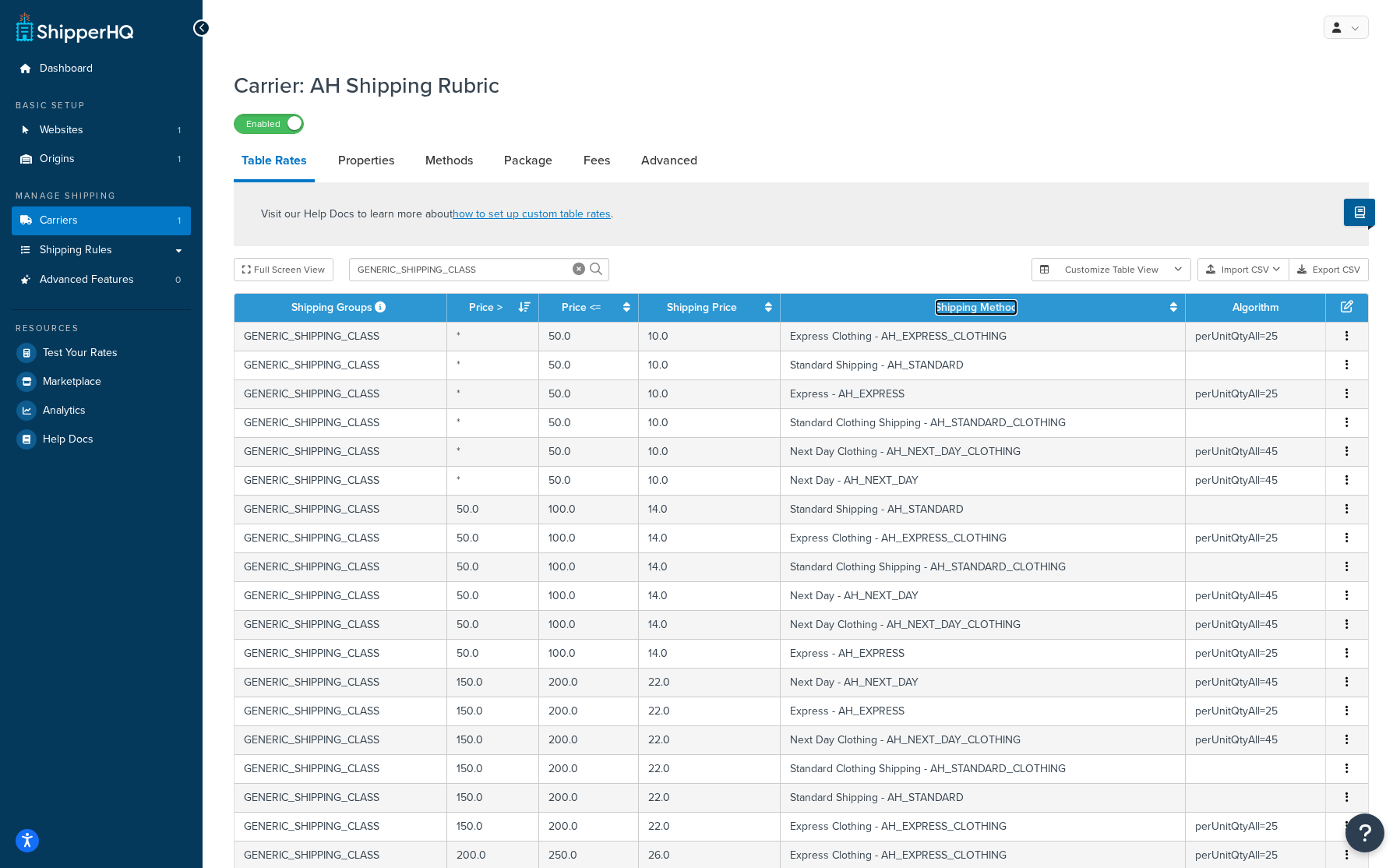
click at [1175, 312] on icon at bounding box center [1173, 307] width 7 height 11
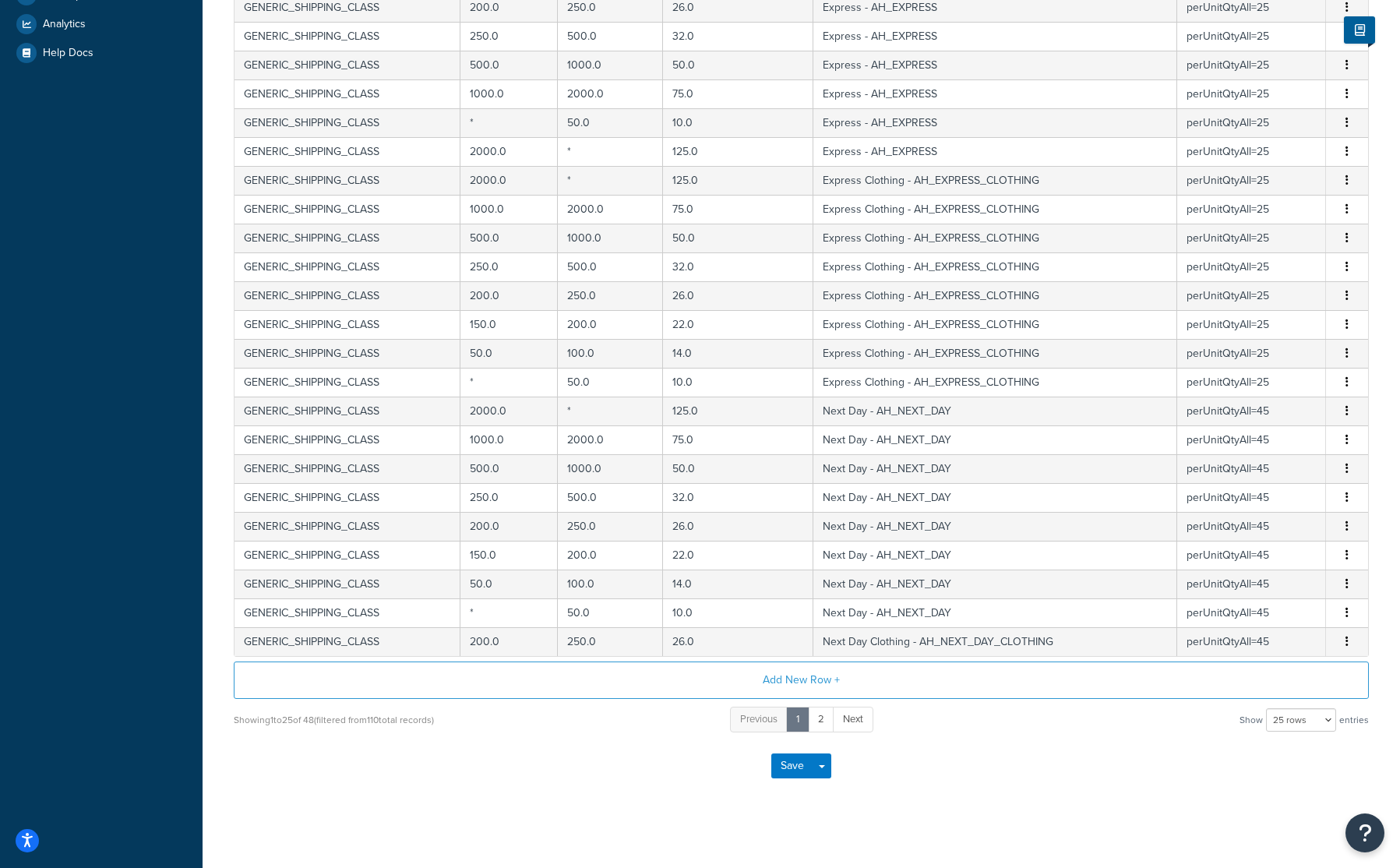
scroll to position [396, 0]
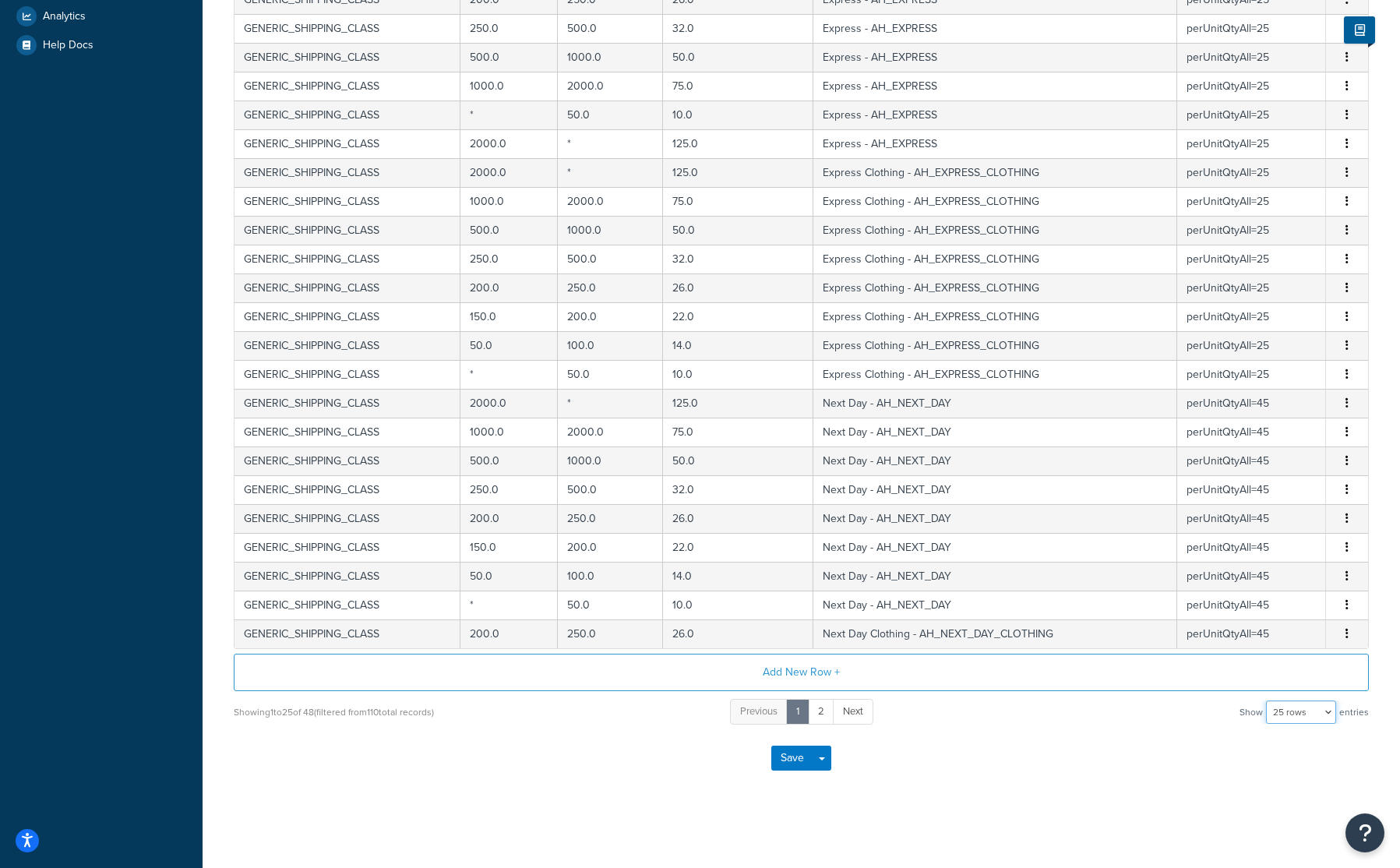
click at [1316, 711] on select "10 rows 15 rows 25 rows 50 rows 100 rows 1000 rows" at bounding box center [1301, 712] width 70 height 23
select select "50"
click at [1267, 701] on select "10 rows 15 rows 25 rows 50 rows 100 rows 1000 rows" at bounding box center [1301, 712] width 70 height 23
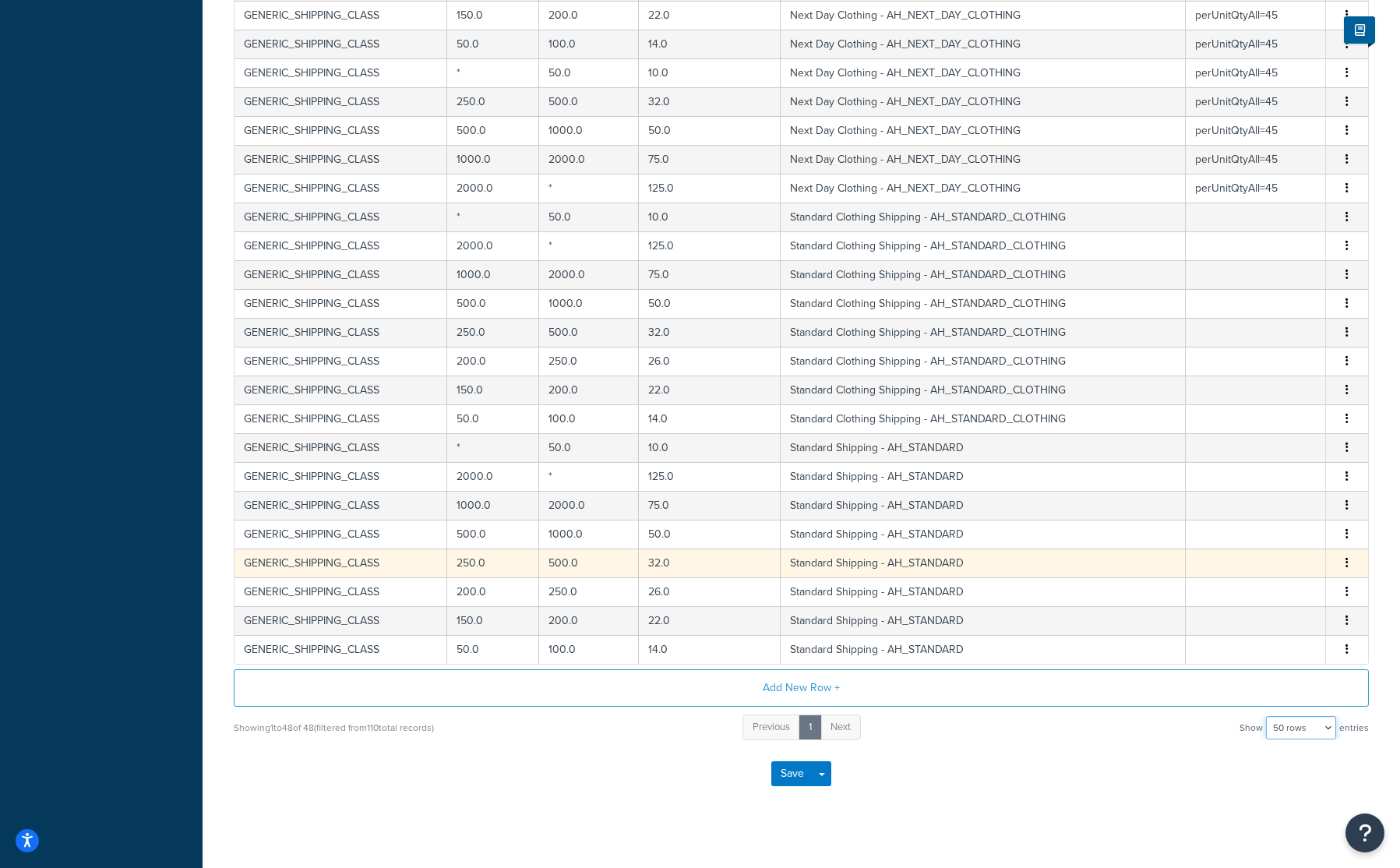
scroll to position [1060, 0]
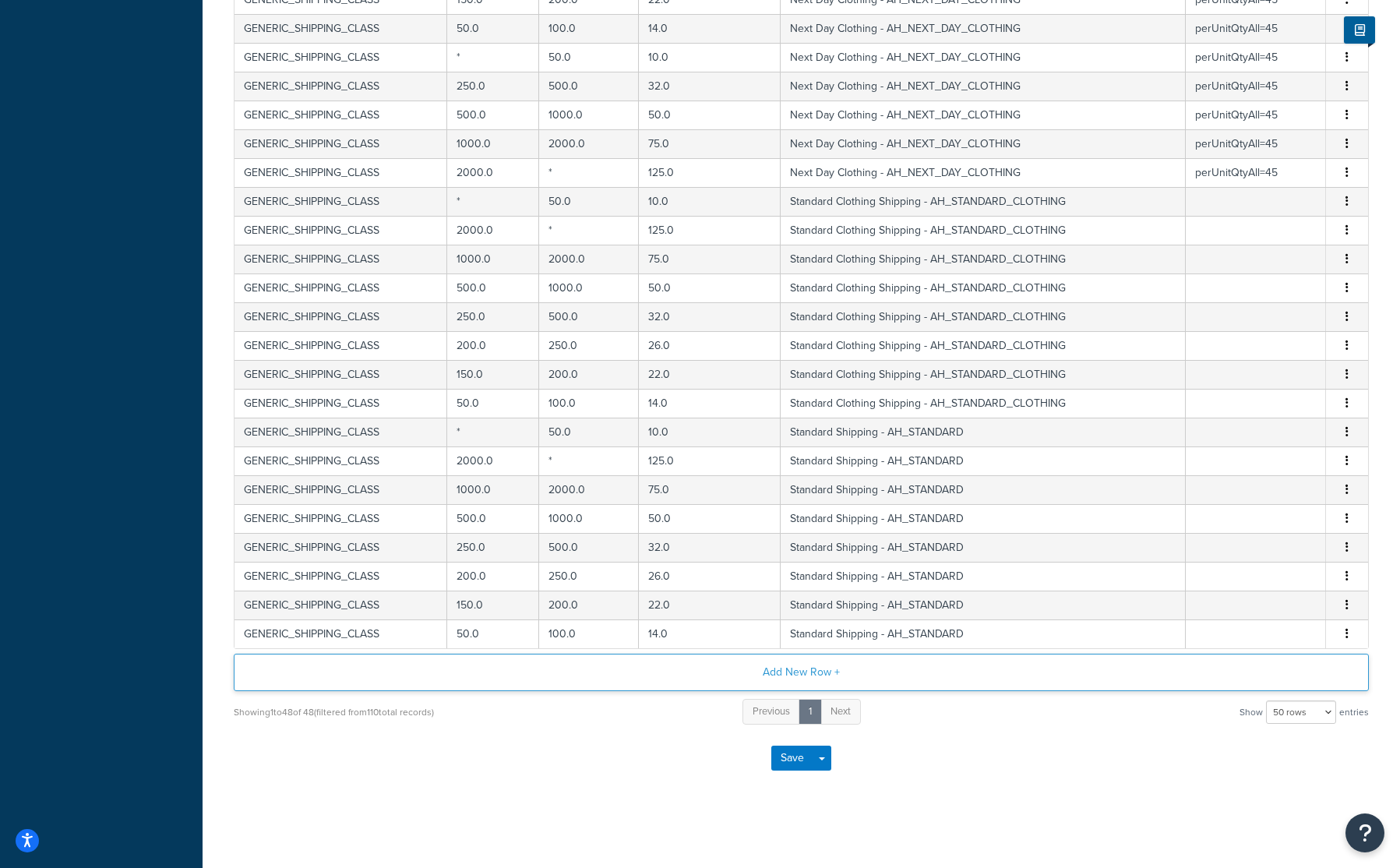
click at [797, 675] on button "Add New Row +" at bounding box center [801, 673] width 1135 height 38
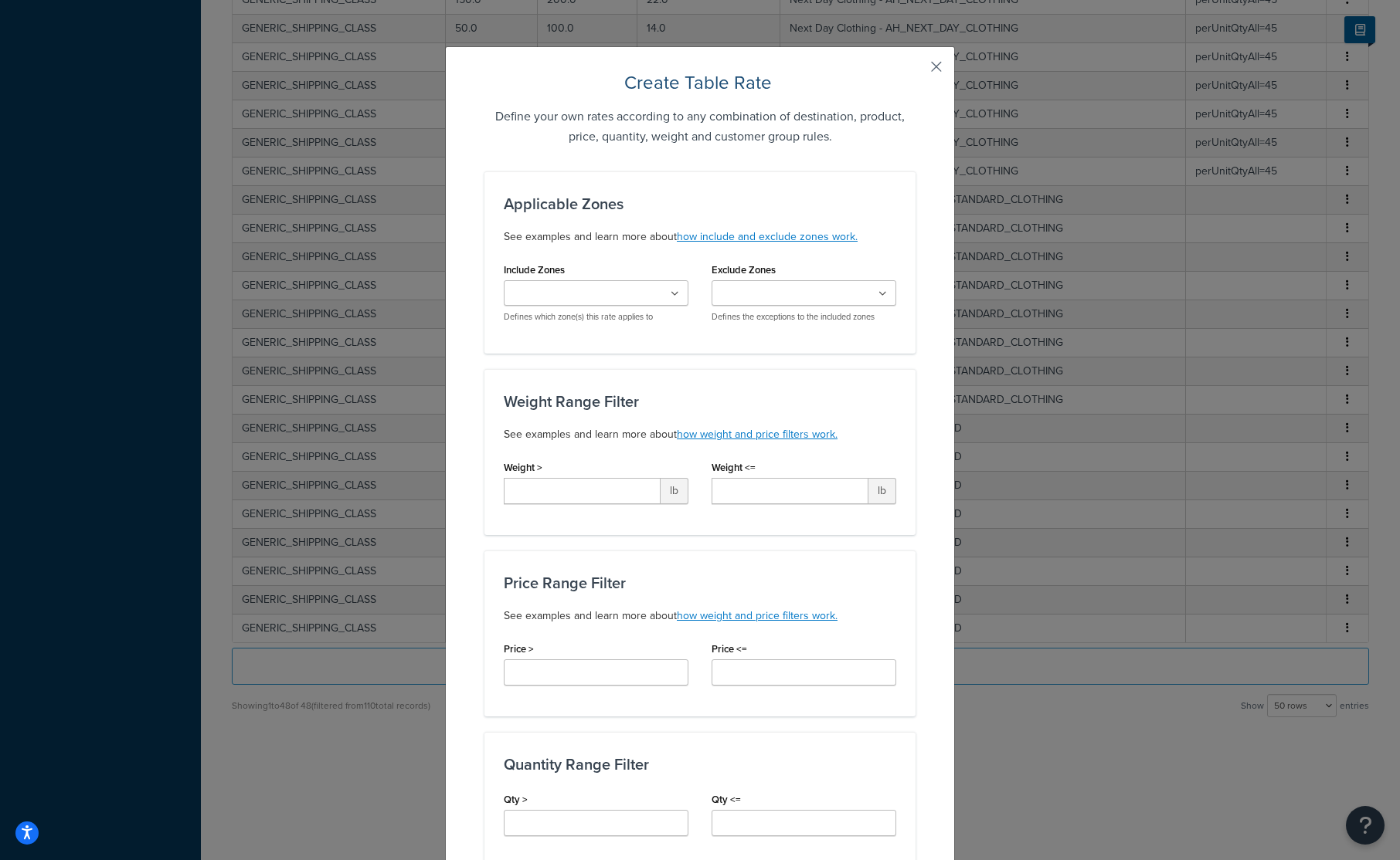
click at [916, 71] on button "button" at bounding box center [913, 72] width 4 height 4
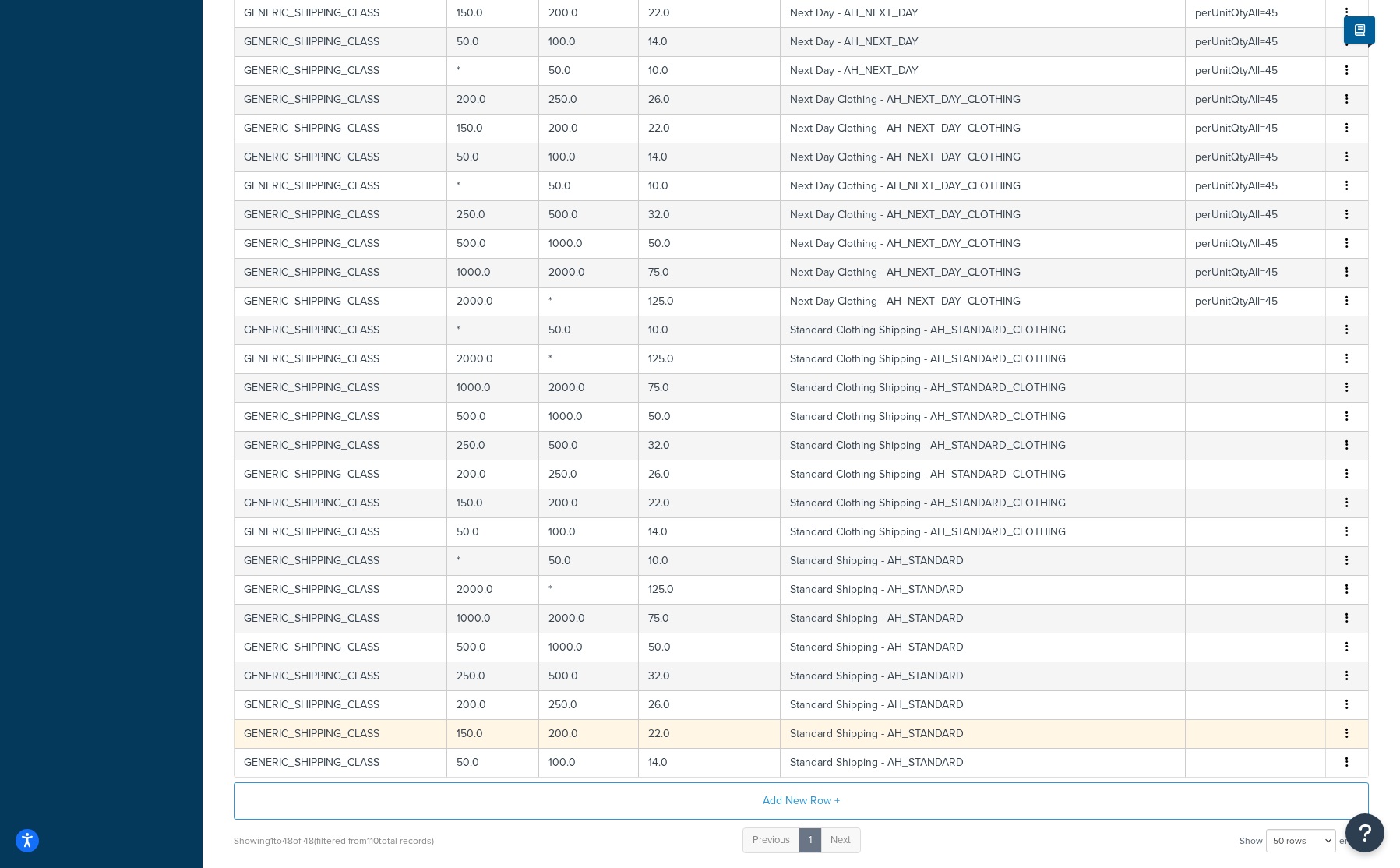
scroll to position [1013, 0]
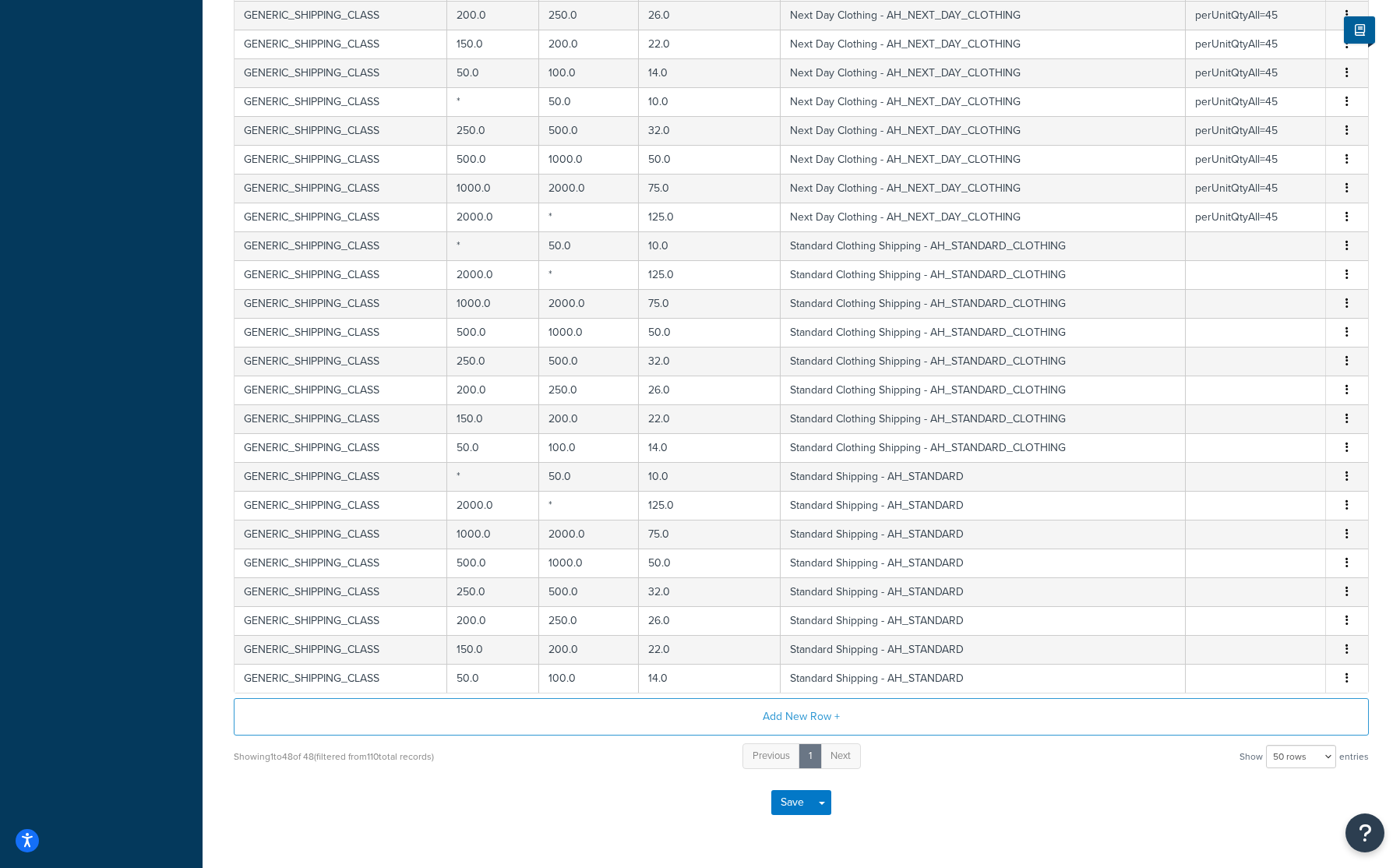
drag, startPoint x: 136, startPoint y: 133, endPoint x: 105, endPoint y: 4, distance: 132.7
